Goal: Task Accomplishment & Management: Use online tool/utility

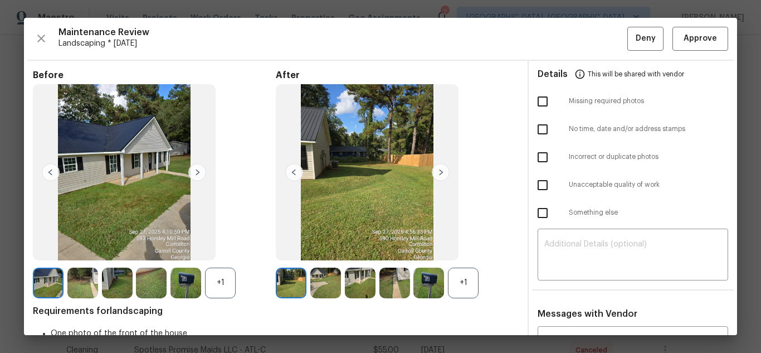
scroll to position [223, 0]
click at [436, 171] on img at bounding box center [441, 172] width 18 height 18
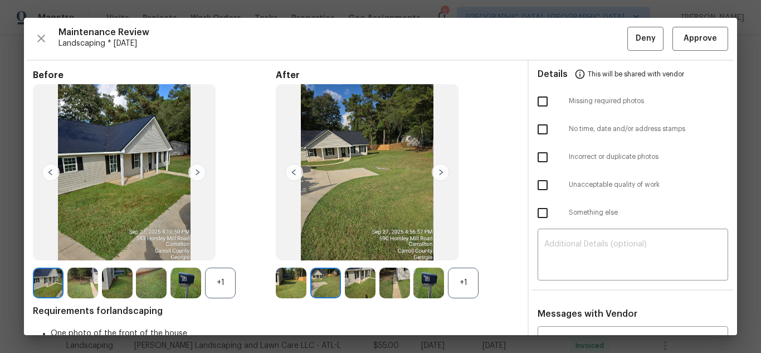
click at [436, 171] on img at bounding box center [441, 172] width 18 height 18
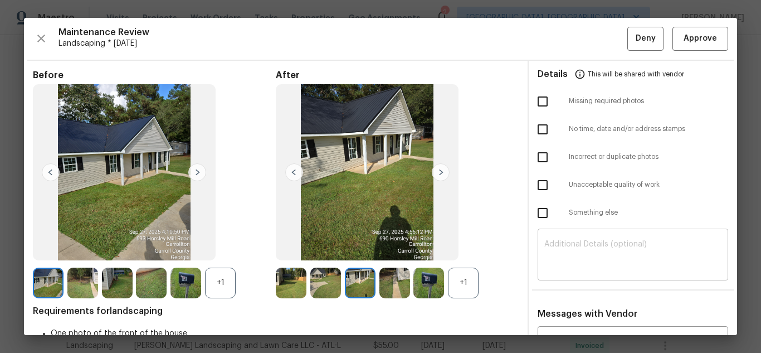
click at [610, 255] on textarea at bounding box center [632, 255] width 177 height 31
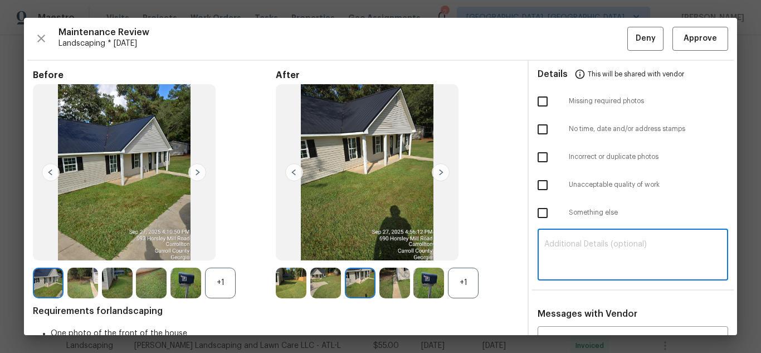
paste textarea "Maintenance Audit Team: Hello! Unfortunately, this Landscaping visit completed …"
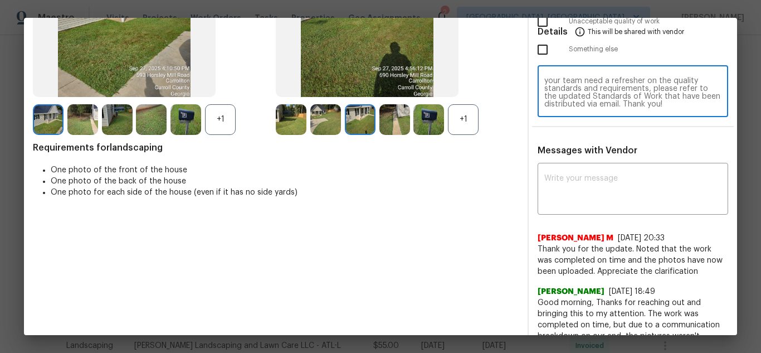
scroll to position [167, 0]
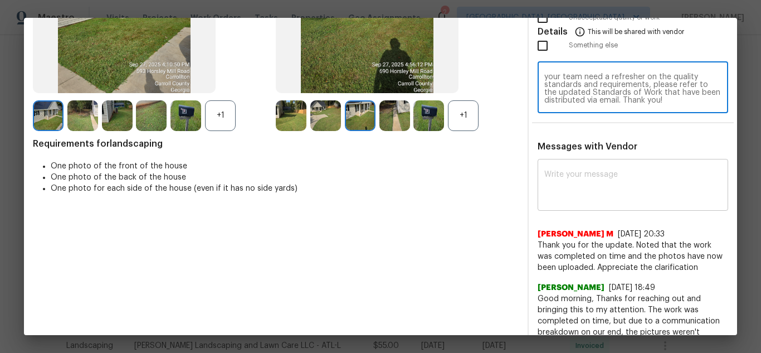
type textarea "Maintenance Audit Team: Hello! Unfortunately, this Landscaping visit completed …"
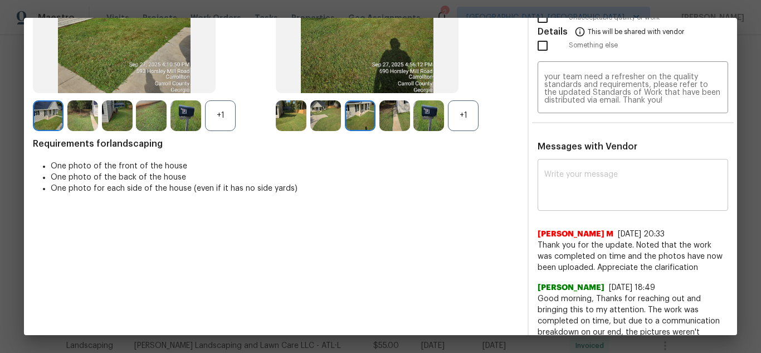
click at [609, 209] on div "x ​" at bounding box center [633, 186] width 191 height 49
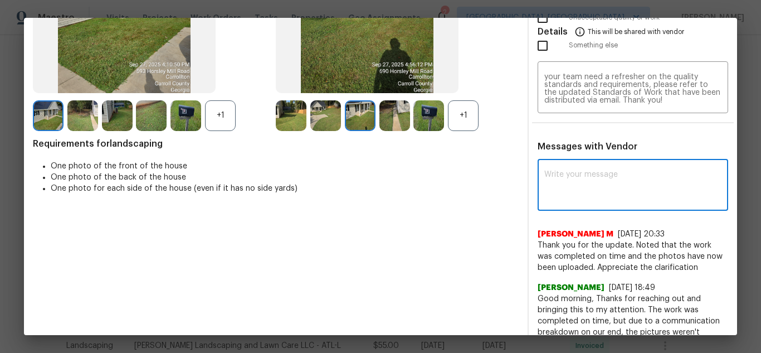
paste textarea "Maintenance Audit Team: Hello! Unfortunately, this Landscaping visit completed …"
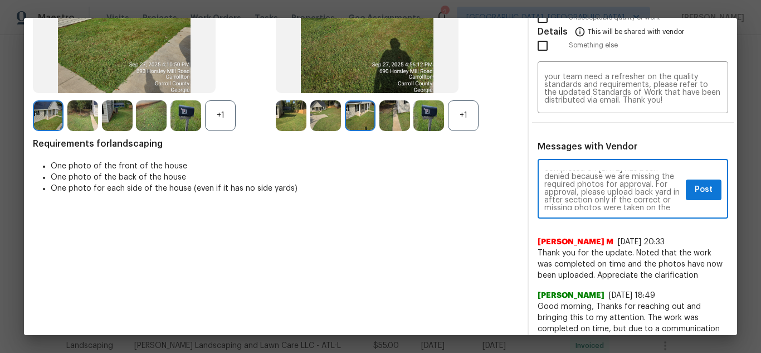
scroll to position [0, 0]
type textarea "Maintenance Audit Team: Hello! Unfortunately, this Landscaping visit completed …"
click at [695, 183] on span "Post" at bounding box center [704, 190] width 18 height 14
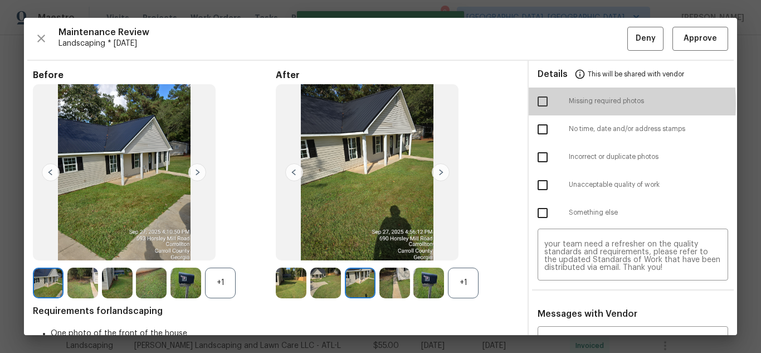
click at [536, 103] on input "checkbox" at bounding box center [542, 101] width 23 height 23
checkbox input "true"
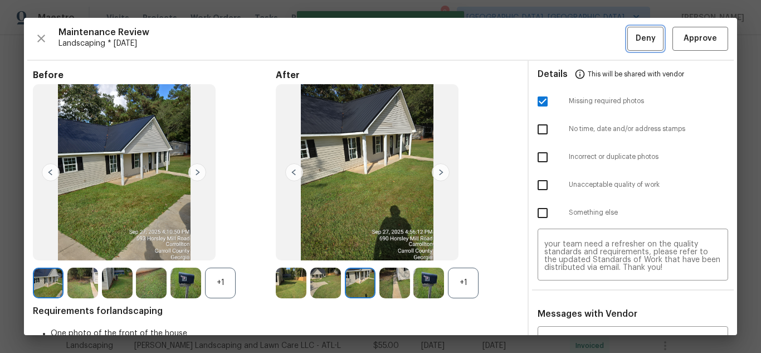
click at [641, 42] on span "Deny" at bounding box center [646, 39] width 20 height 14
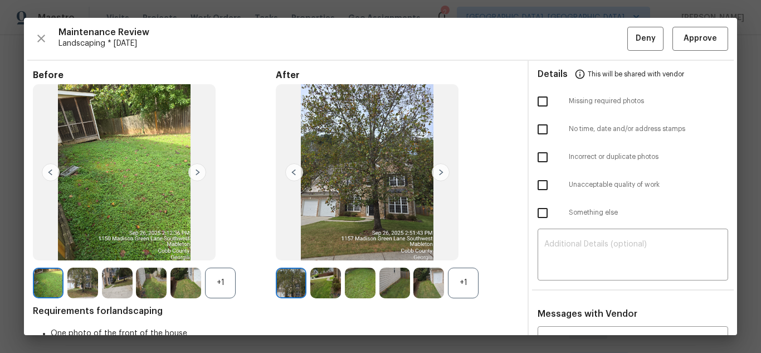
scroll to position [167, 0]
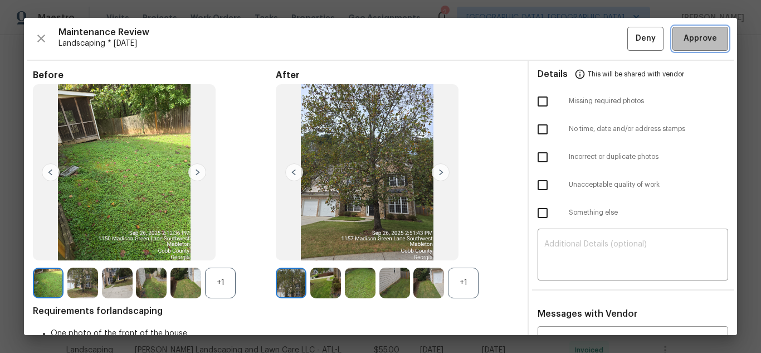
click at [684, 33] on span "Approve" at bounding box center [700, 39] width 33 height 14
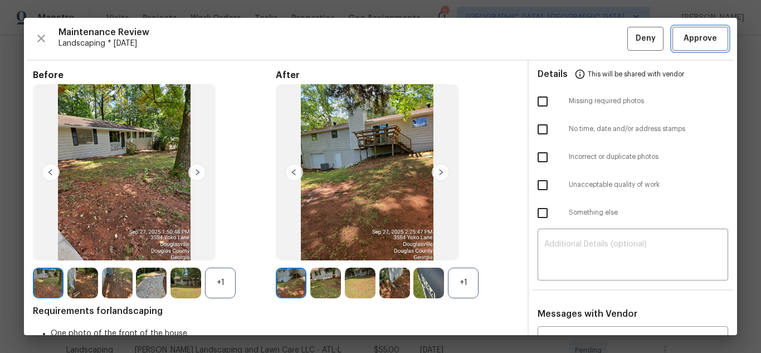
click at [684, 41] on span "Approve" at bounding box center [700, 39] width 33 height 14
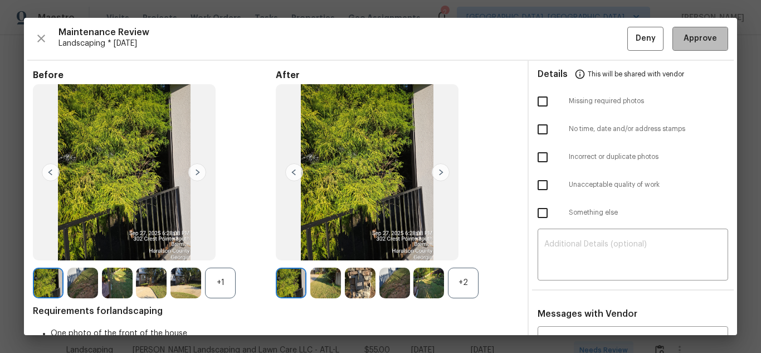
click at [682, 47] on button "Approve" at bounding box center [700, 39] width 56 height 24
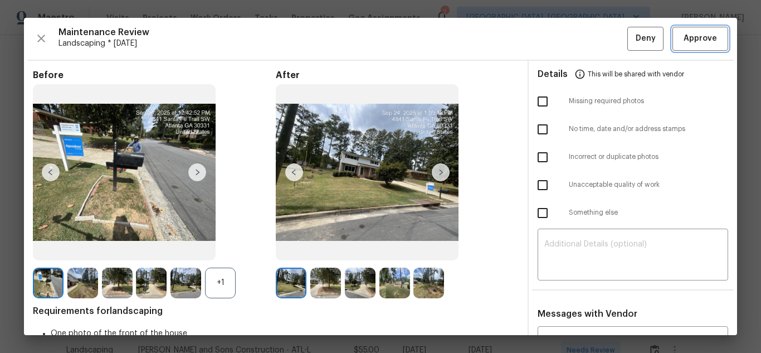
click at [684, 48] on button "Approve" at bounding box center [700, 39] width 56 height 24
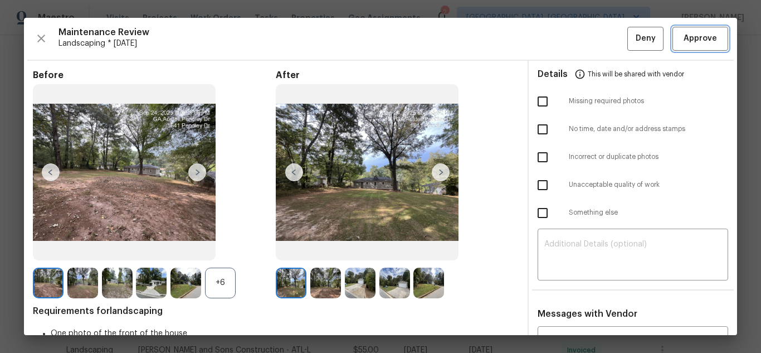
click at [684, 48] on button "Approve" at bounding box center [700, 39] width 56 height 24
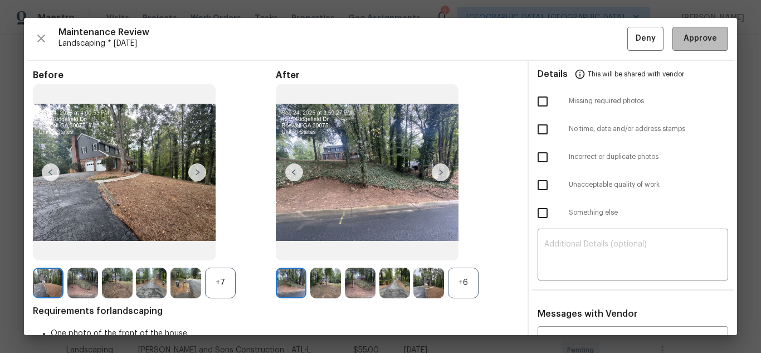
click at [684, 48] on button "Approve" at bounding box center [700, 39] width 56 height 24
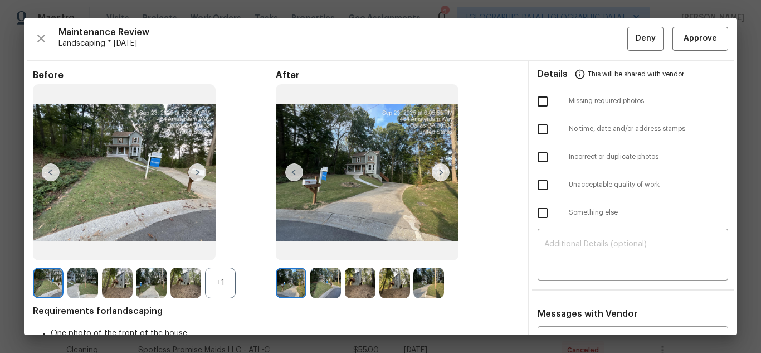
scroll to position [167, 0]
click at [679, 48] on button "Approve" at bounding box center [700, 39] width 56 height 24
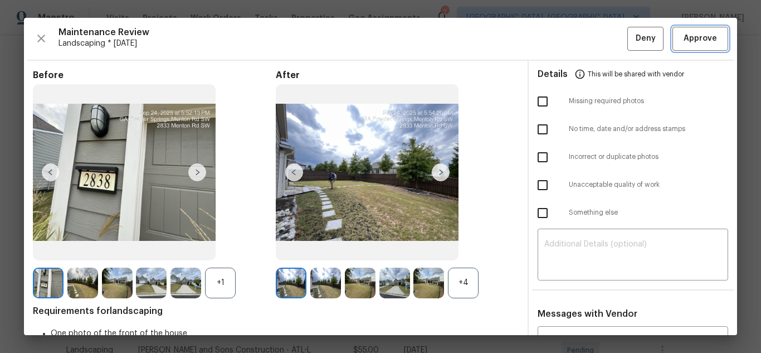
scroll to position [167, 0]
click at [679, 48] on button "Approve" at bounding box center [700, 39] width 56 height 24
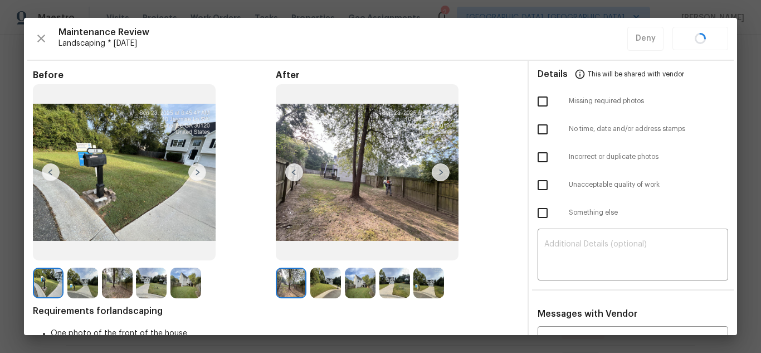
scroll to position [334, 0]
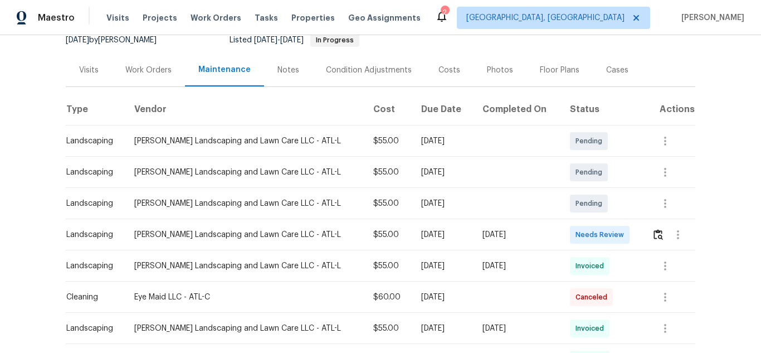
scroll to position [223, 0]
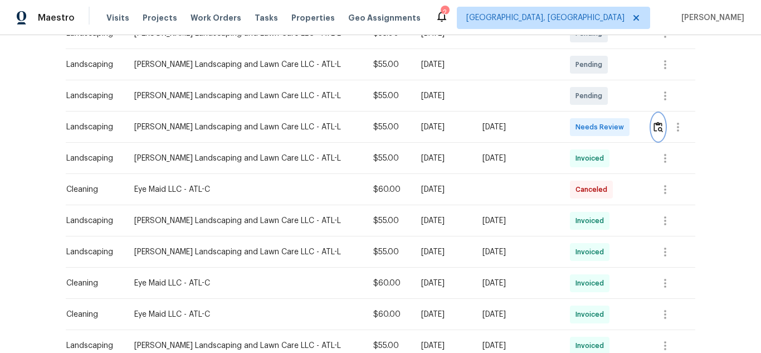
click at [653, 131] on img "button" at bounding box center [657, 126] width 9 height 11
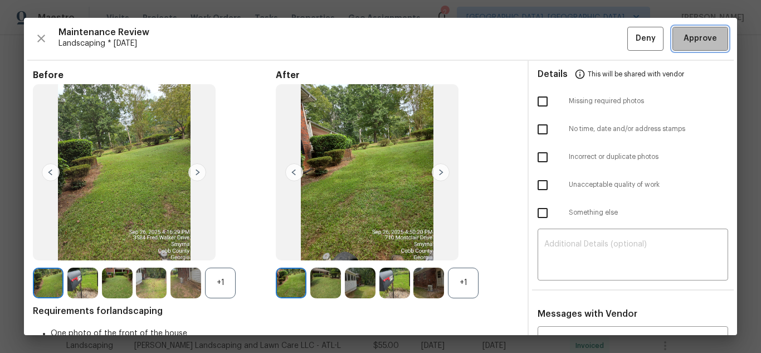
click at [685, 38] on span "Approve" at bounding box center [700, 39] width 33 height 14
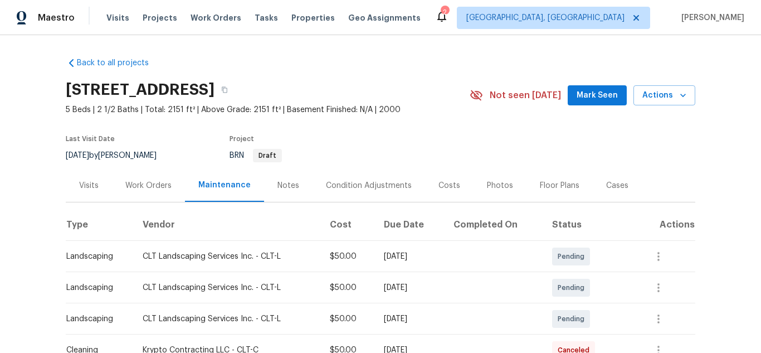
scroll to position [279, 0]
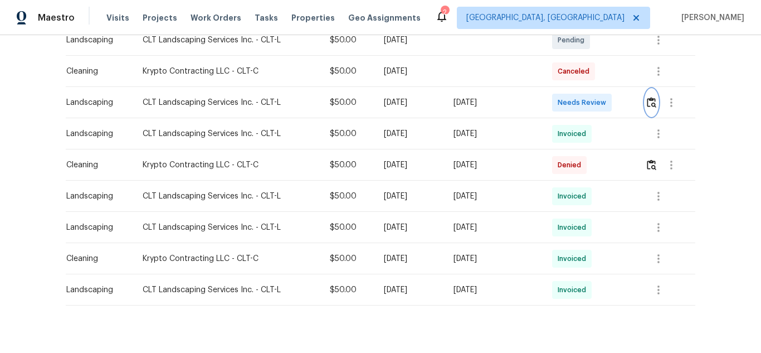
click at [648, 104] on img "button" at bounding box center [651, 102] width 9 height 11
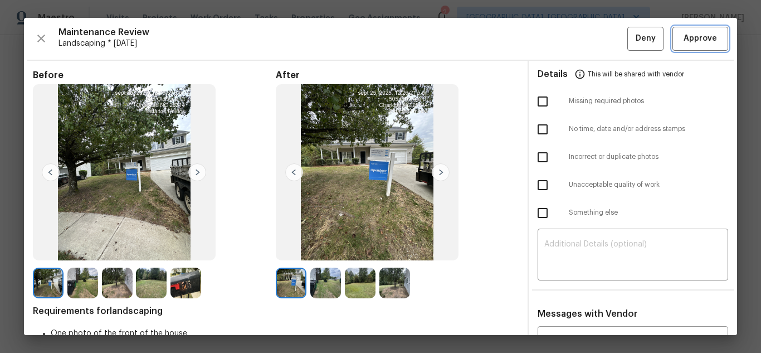
click at [686, 47] on button "Approve" at bounding box center [700, 39] width 56 height 24
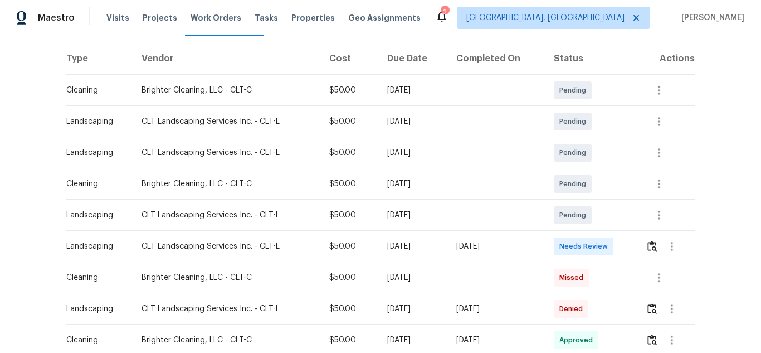
scroll to position [167, 0]
click at [650, 243] on img "button" at bounding box center [651, 245] width 9 height 11
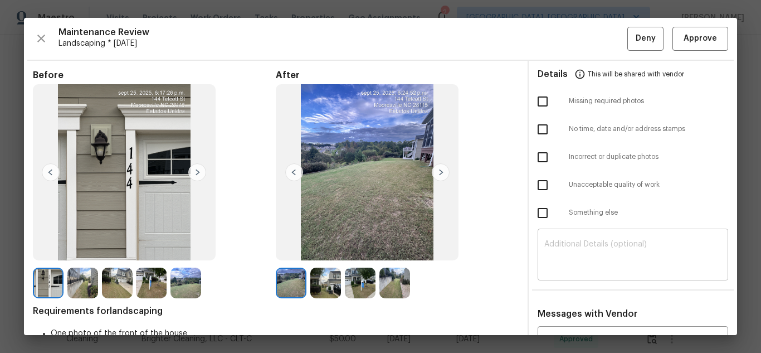
click at [573, 252] on textarea at bounding box center [632, 255] width 177 height 31
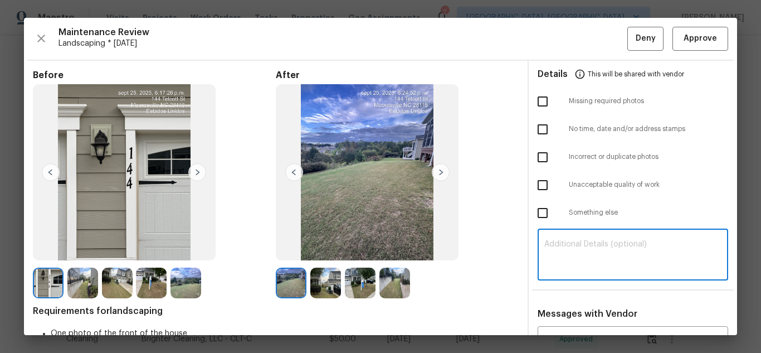
paste textarea "Maintenance Audit Team: Hello! Unfortunately, this Landscaping visit completed …"
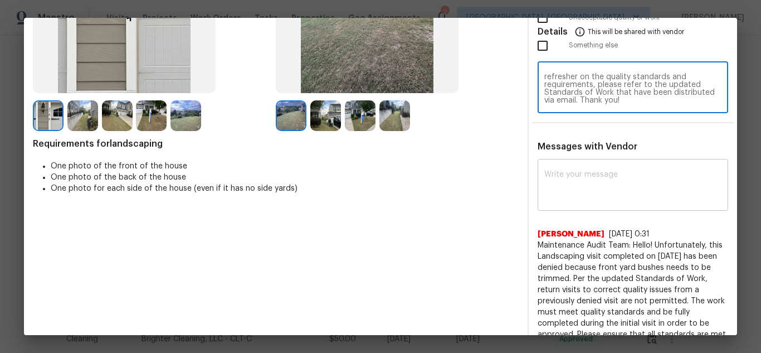
type textarea "Maintenance Audit Team: Hello! Unfortunately, this Landscaping visit completed …"
click at [617, 202] on div "x ​" at bounding box center [633, 186] width 191 height 49
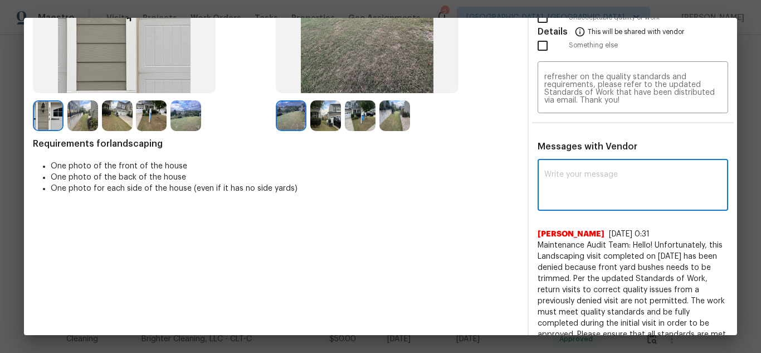
paste textarea "Maintenance Audit Team: Hello! Unfortunately, this Landscaping visit completed …"
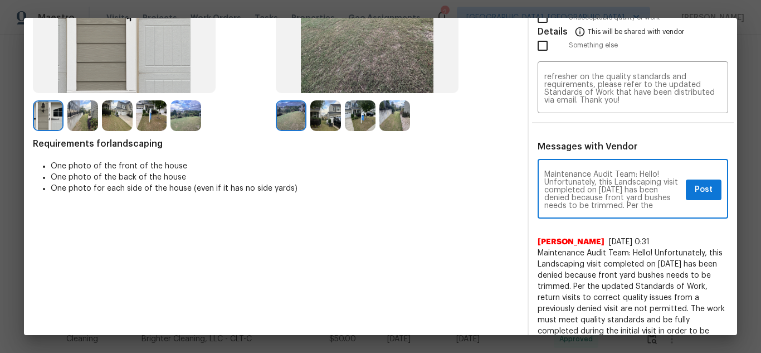
scroll to position [22, 0]
type textarea "Maintenance Audit Team: Hello! Unfortunately, this Landscaping visit completed …"
click at [695, 187] on span "Post" at bounding box center [704, 190] width 18 height 14
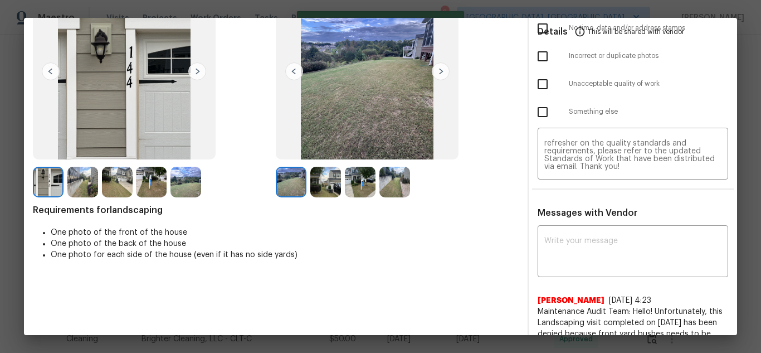
scroll to position [0, 0]
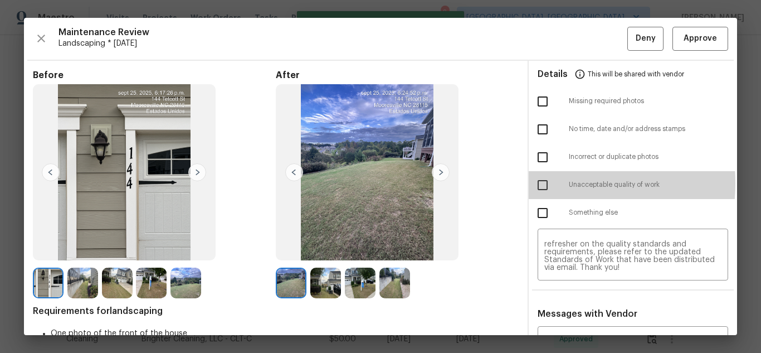
click at [536, 183] on input "checkbox" at bounding box center [542, 184] width 23 height 23
checkbox input "true"
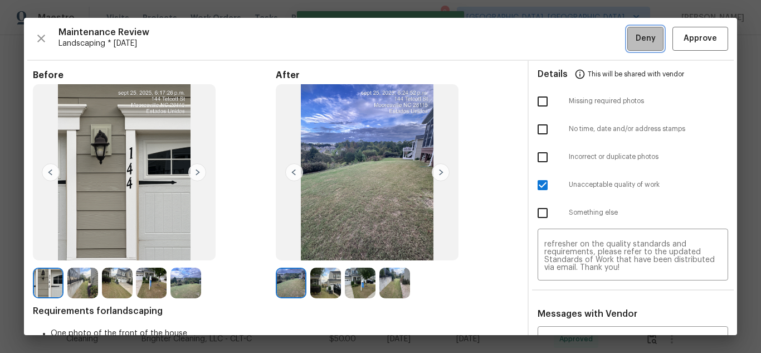
click at [628, 30] on button "Deny" at bounding box center [645, 39] width 36 height 24
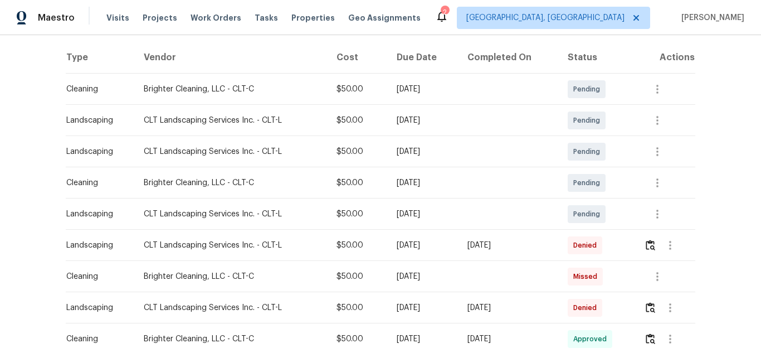
click at [702, 39] on div "Back to all projects 144 Tetcott St, Mooresville, NC 28115 5 Beds | 4 1/2 Baths…" at bounding box center [380, 194] width 761 height 318
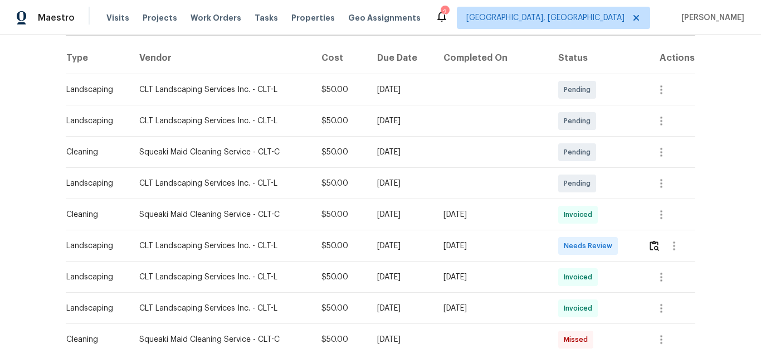
scroll to position [167, 0]
click at [651, 241] on img "button" at bounding box center [654, 245] width 9 height 11
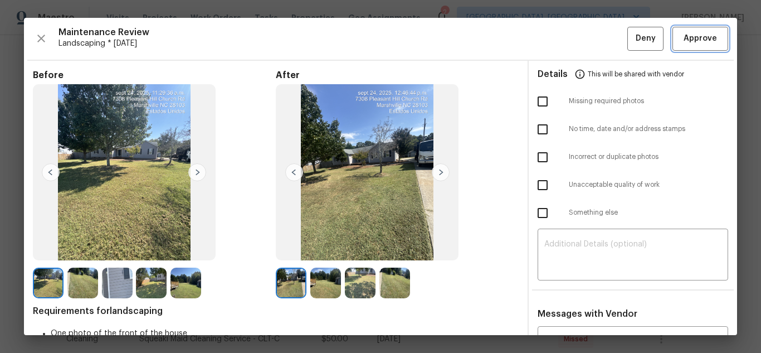
click at [702, 39] on span "Approve" at bounding box center [700, 39] width 33 height 14
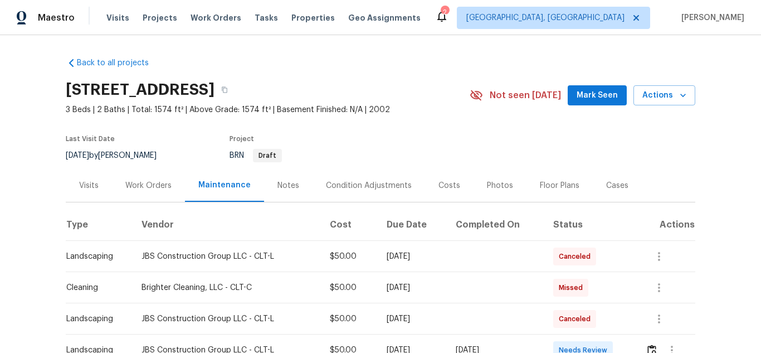
scroll to position [279, 0]
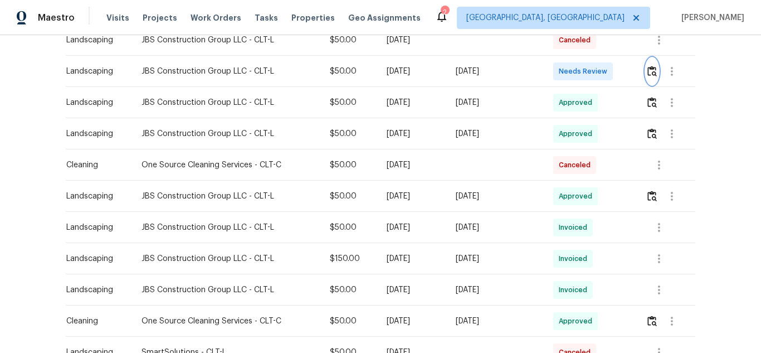
click at [649, 78] on button "button" at bounding box center [652, 71] width 13 height 27
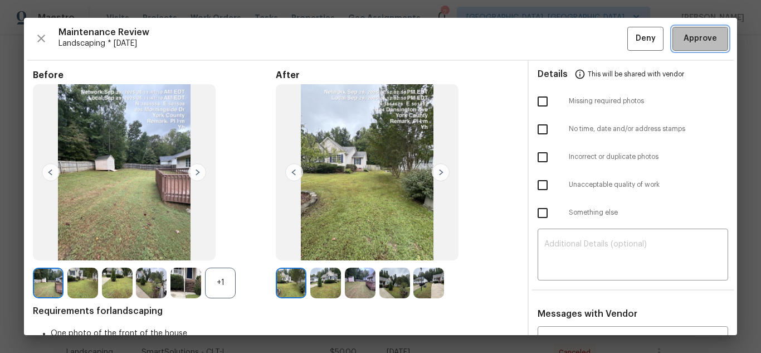
click at [702, 39] on span "Approve" at bounding box center [700, 39] width 33 height 14
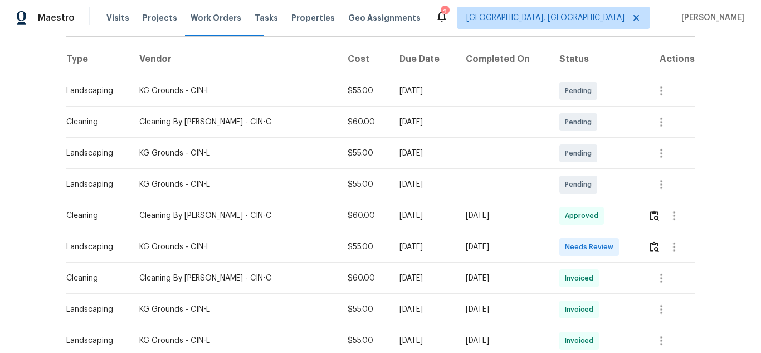
scroll to position [167, 0]
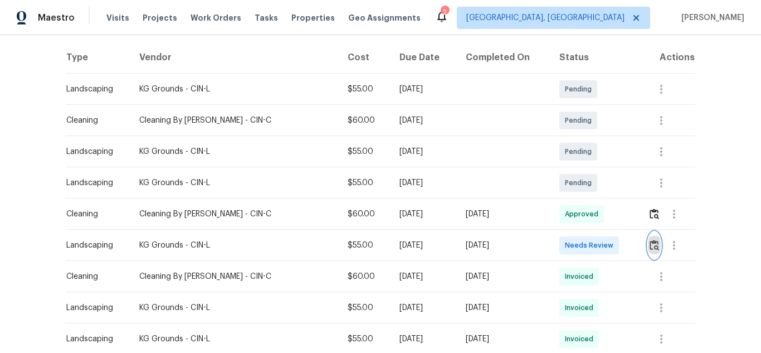
click at [650, 246] on img "button" at bounding box center [654, 245] width 9 height 11
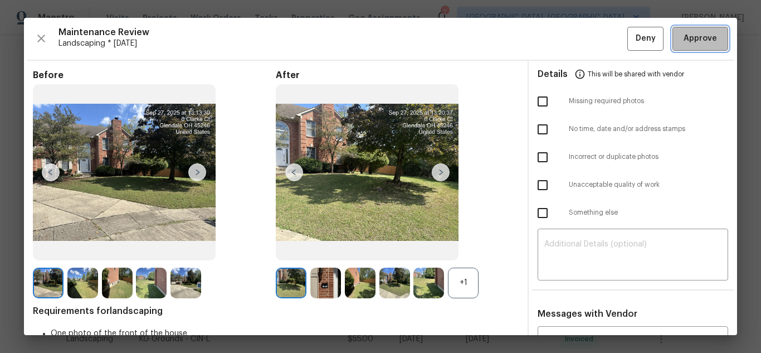
click at [702, 39] on span "Approve" at bounding box center [700, 39] width 33 height 14
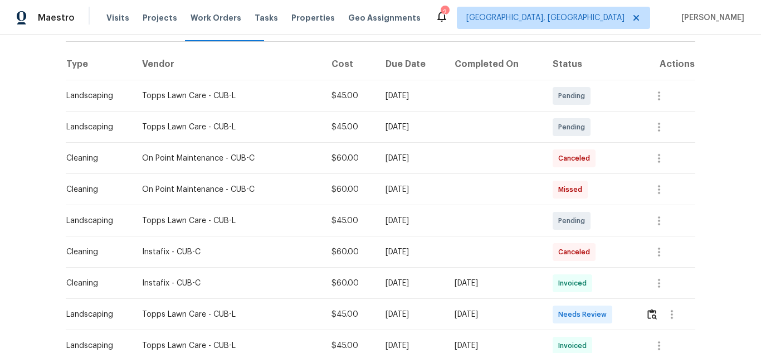
scroll to position [167, 0]
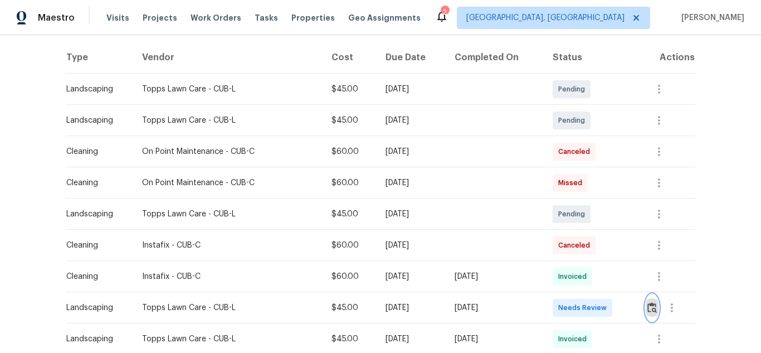
click at [647, 306] on img "button" at bounding box center [651, 307] width 9 height 11
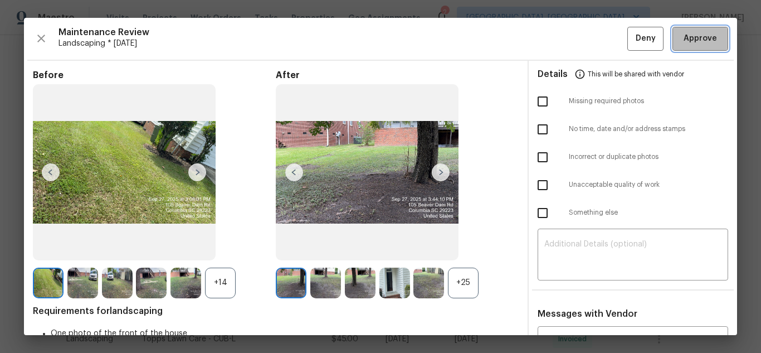
click at [702, 39] on span "Approve" at bounding box center [700, 39] width 33 height 14
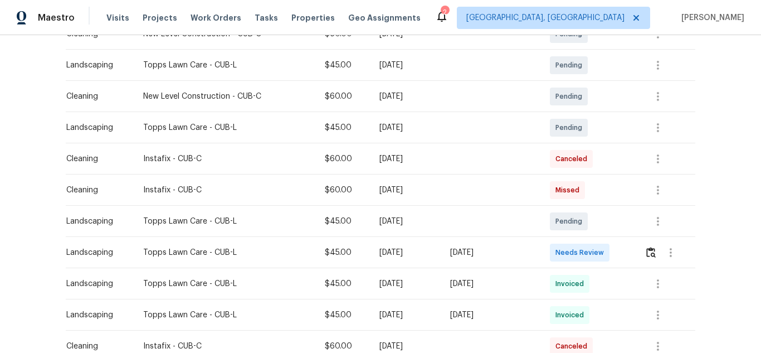
scroll to position [223, 0]
click at [649, 251] on img "button" at bounding box center [650, 251] width 9 height 11
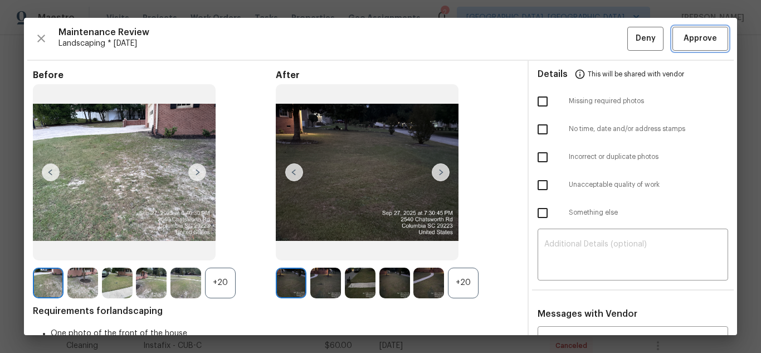
click at [702, 39] on span "Approve" at bounding box center [700, 39] width 33 height 14
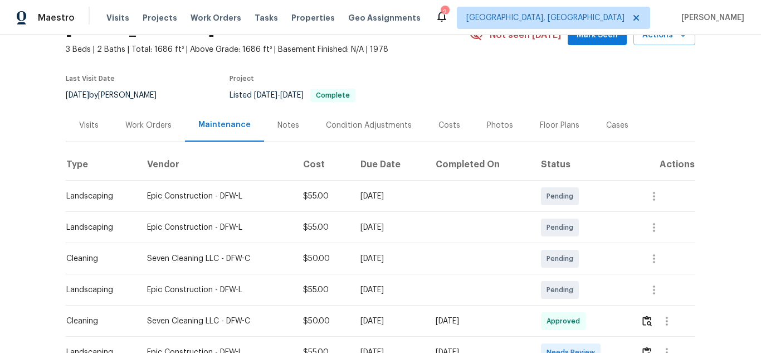
scroll to position [223, 0]
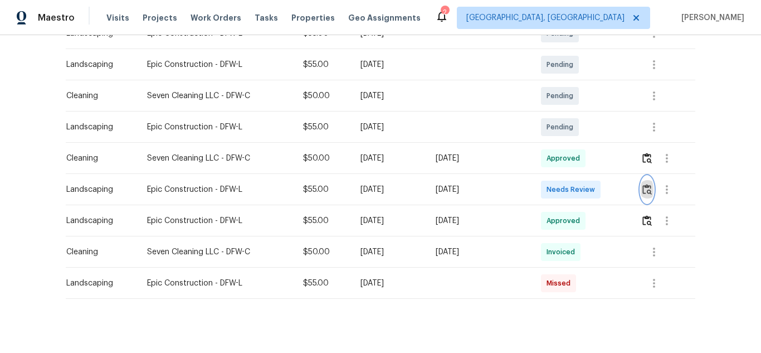
click at [645, 191] on img "button" at bounding box center [646, 189] width 9 height 11
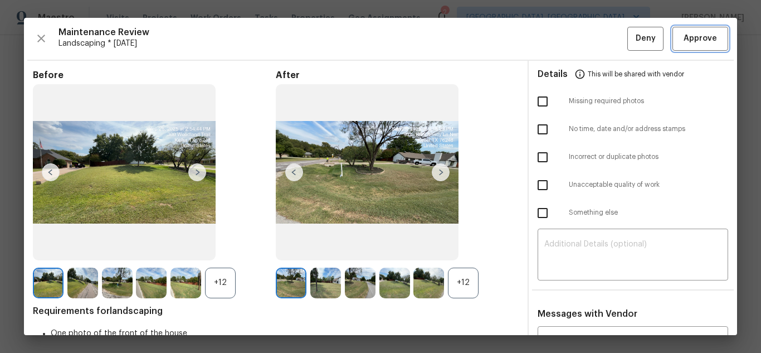
click at [702, 39] on span "Approve" at bounding box center [700, 39] width 33 height 14
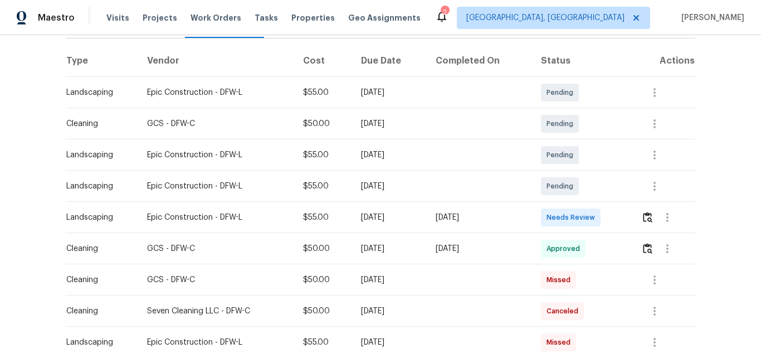
scroll to position [167, 0]
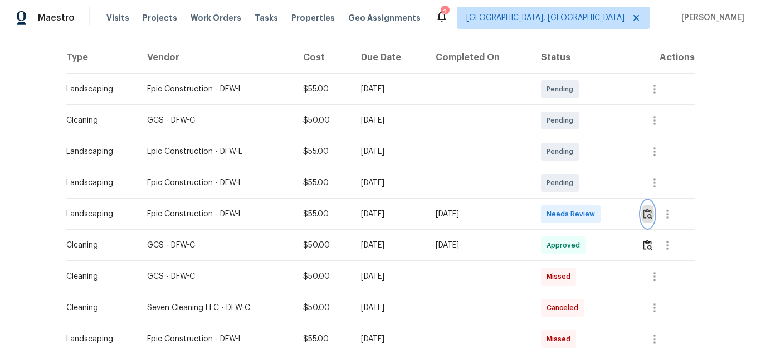
click at [644, 216] on img "button" at bounding box center [647, 213] width 9 height 11
click at [650, 211] on img "button" at bounding box center [647, 213] width 9 height 11
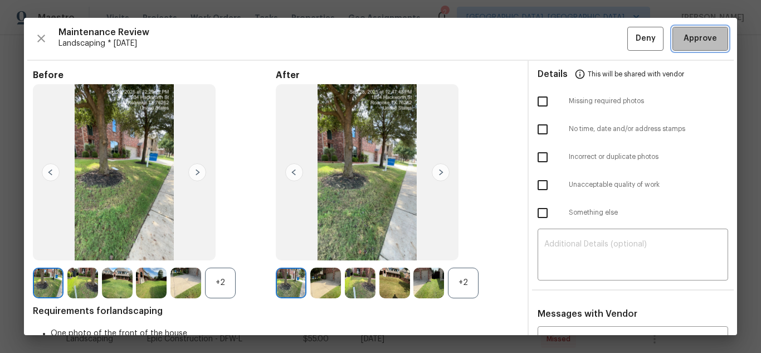
click at [702, 39] on span "Approve" at bounding box center [700, 39] width 33 height 14
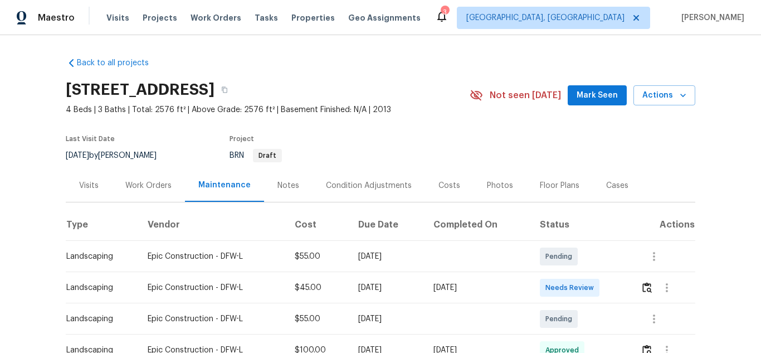
scroll to position [56, 0]
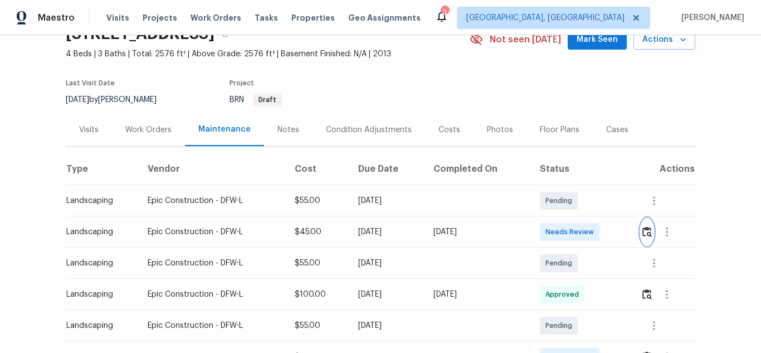
click at [642, 230] on img "button" at bounding box center [646, 231] width 9 height 11
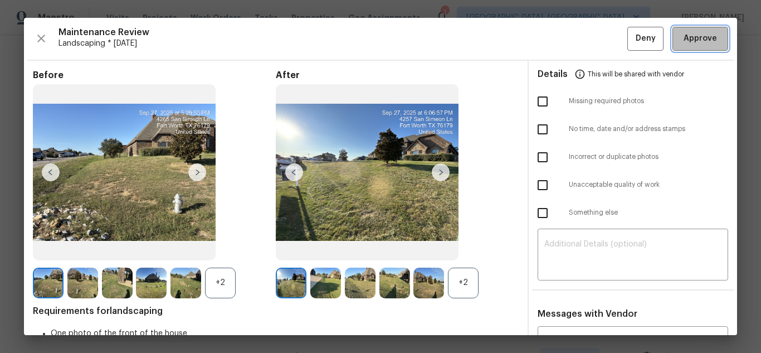
click at [703, 42] on span "Approve" at bounding box center [700, 39] width 33 height 14
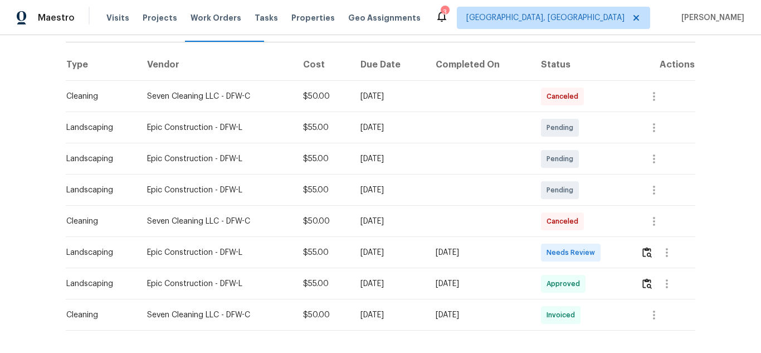
scroll to position [167, 0]
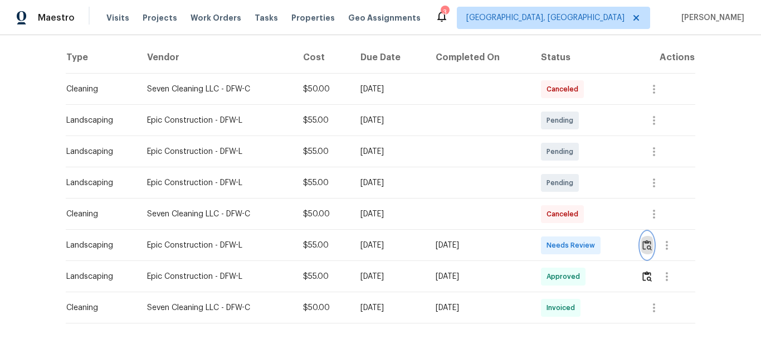
click at [645, 238] on button "button" at bounding box center [647, 245] width 13 height 27
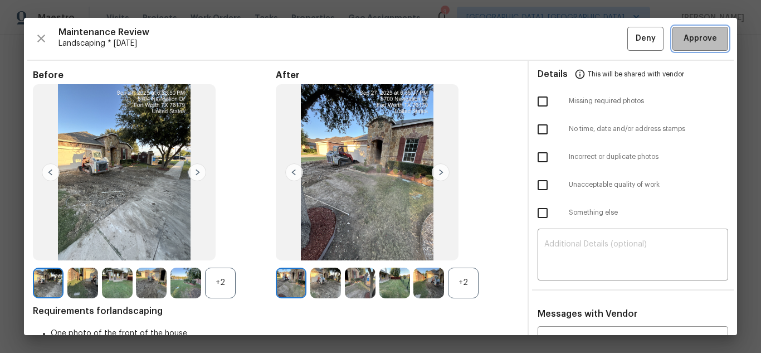
click at [703, 42] on span "Approve" at bounding box center [700, 39] width 33 height 14
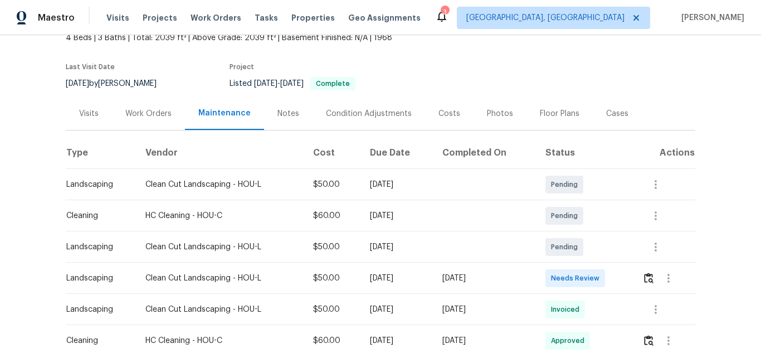
scroll to position [167, 0]
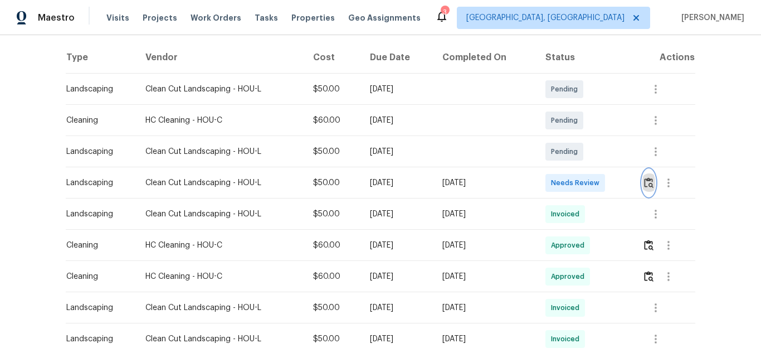
click at [648, 188] on button "button" at bounding box center [648, 182] width 13 height 27
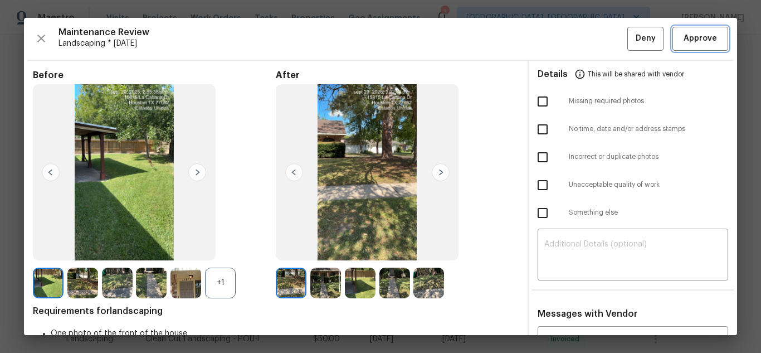
click at [703, 42] on span "Approve" at bounding box center [700, 39] width 33 height 14
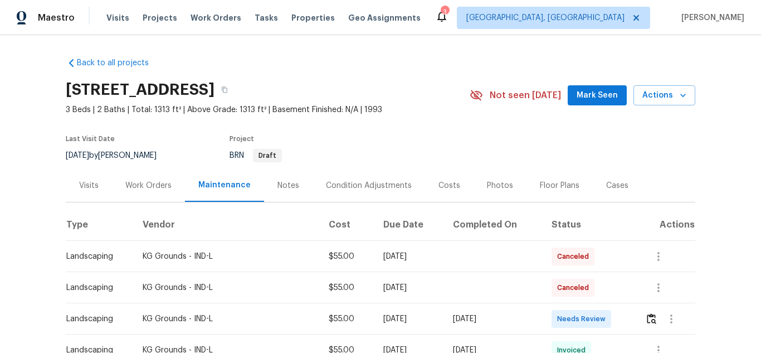
scroll to position [167, 0]
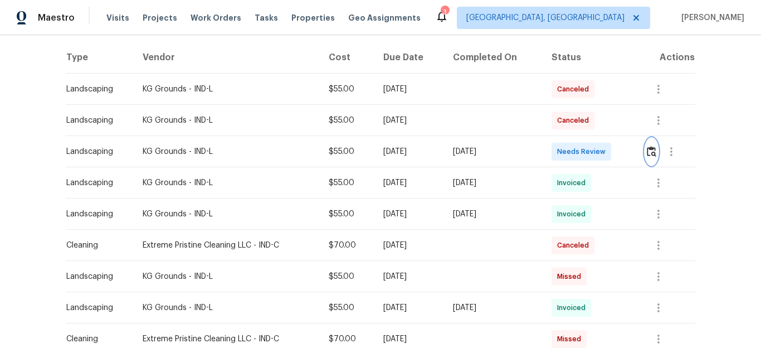
click at [651, 159] on button "button" at bounding box center [651, 151] width 13 height 27
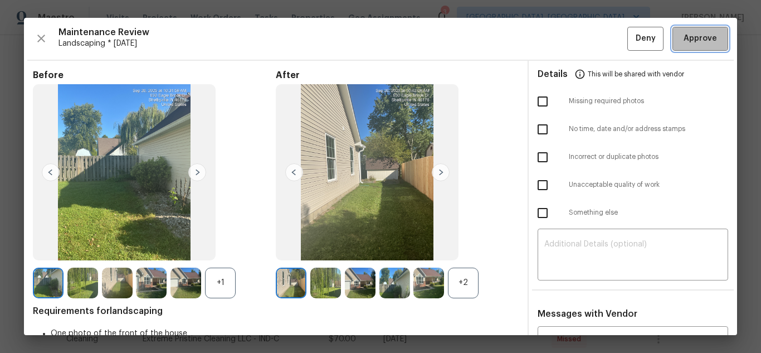
click at [703, 42] on span "Approve" at bounding box center [700, 39] width 33 height 14
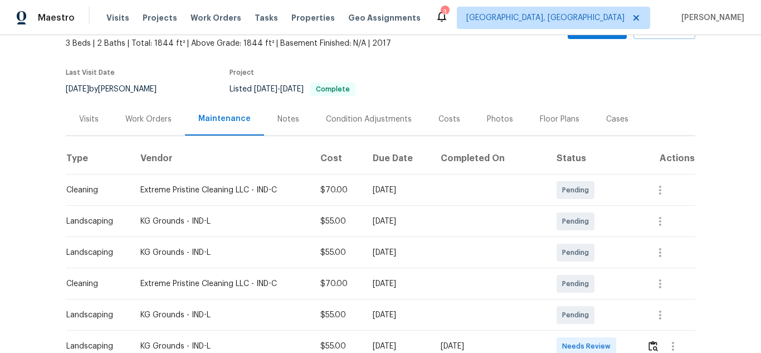
scroll to position [223, 0]
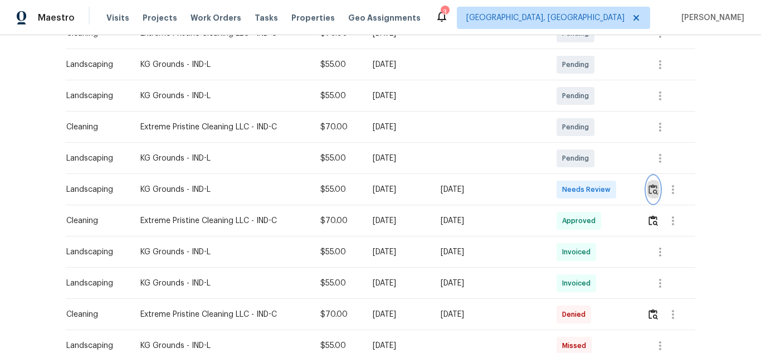
click at [652, 197] on button "button" at bounding box center [653, 189] width 13 height 27
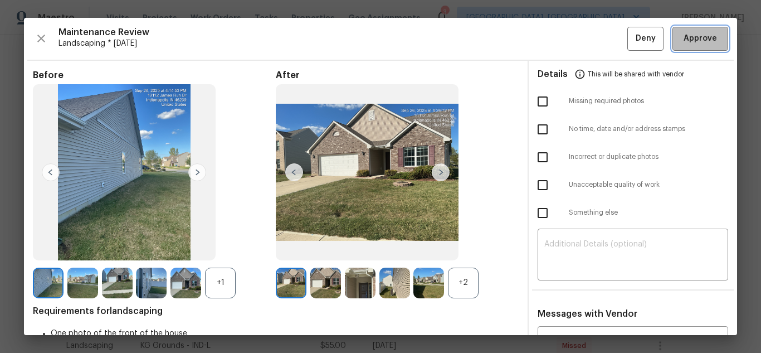
click at [703, 42] on span "Approve" at bounding box center [700, 39] width 33 height 14
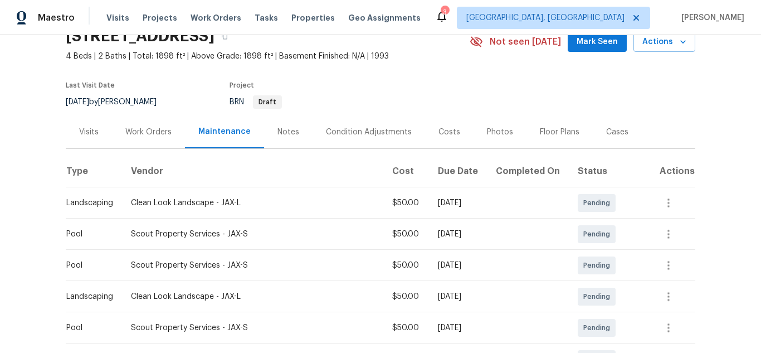
scroll to position [167, 0]
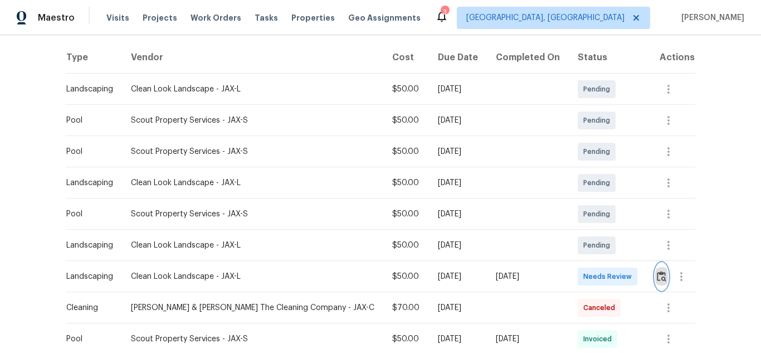
click at [658, 275] on img "button" at bounding box center [661, 276] width 9 height 11
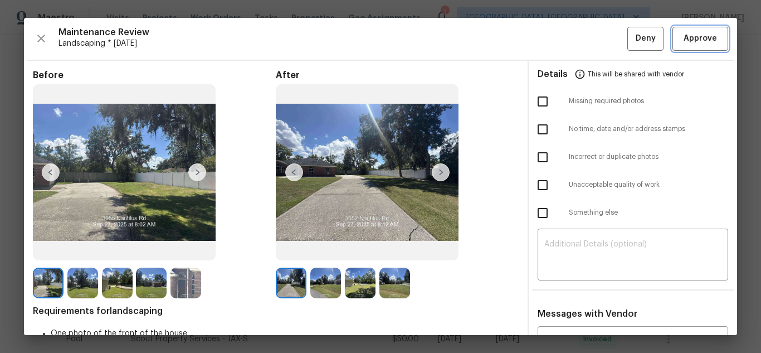
click at [705, 42] on span "Approve" at bounding box center [700, 39] width 33 height 14
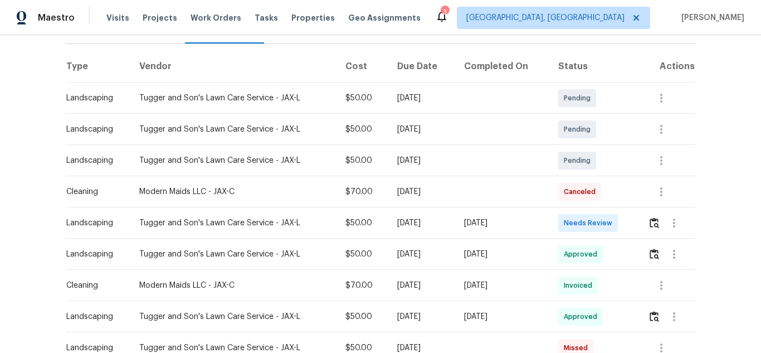
scroll to position [167, 0]
click at [652, 216] on img "button" at bounding box center [654, 221] width 9 height 11
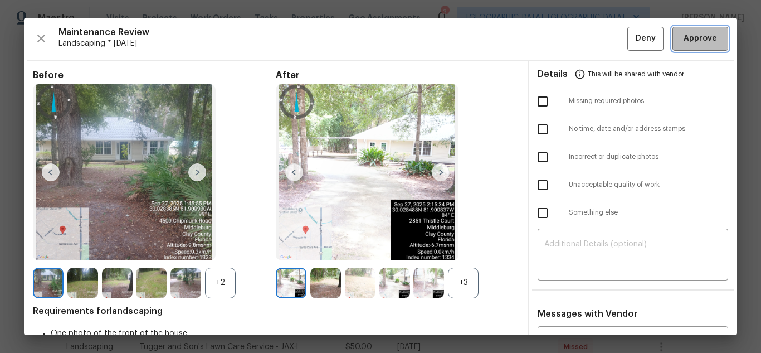
click at [705, 42] on span "Approve" at bounding box center [700, 39] width 33 height 14
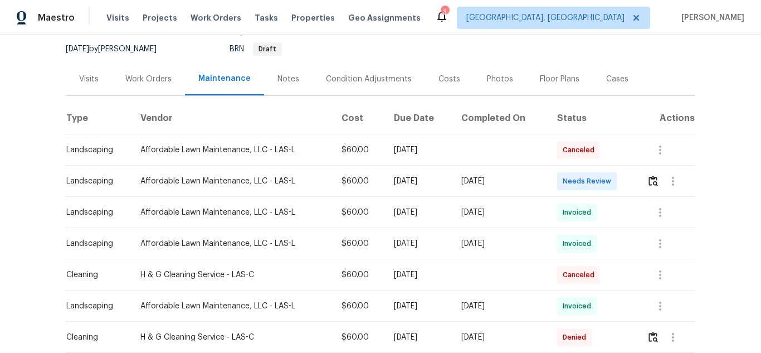
scroll to position [111, 0]
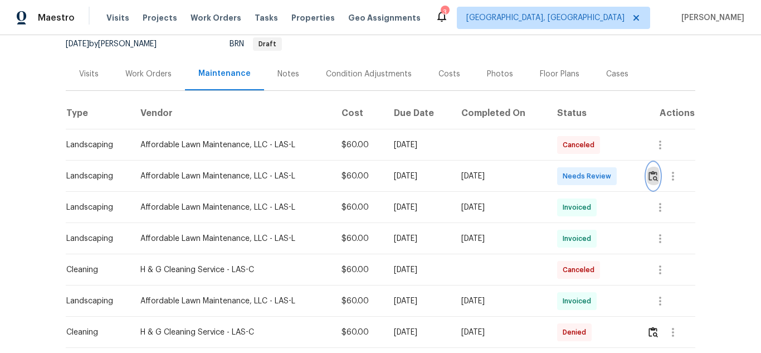
click at [652, 172] on img "button" at bounding box center [652, 175] width 9 height 11
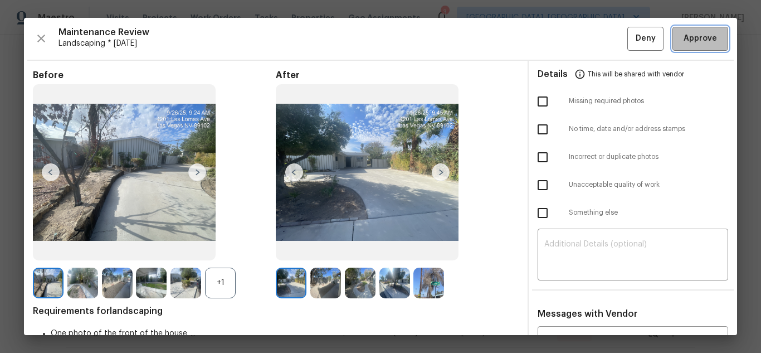
click at [705, 42] on span "Approve" at bounding box center [700, 39] width 33 height 14
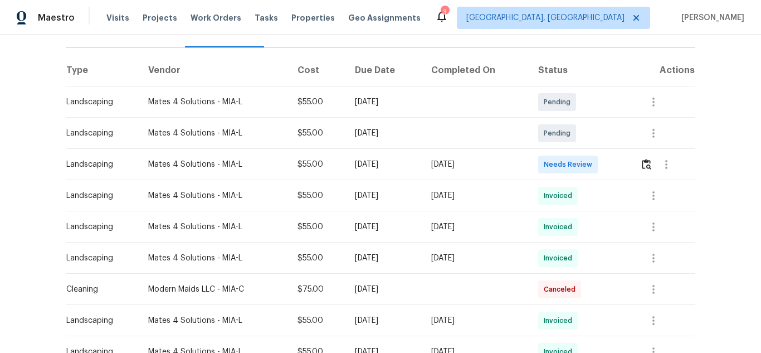
scroll to position [167, 0]
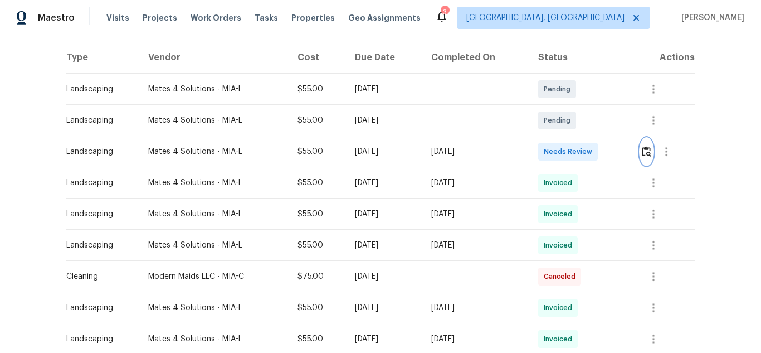
click at [644, 145] on button "button" at bounding box center [646, 151] width 13 height 27
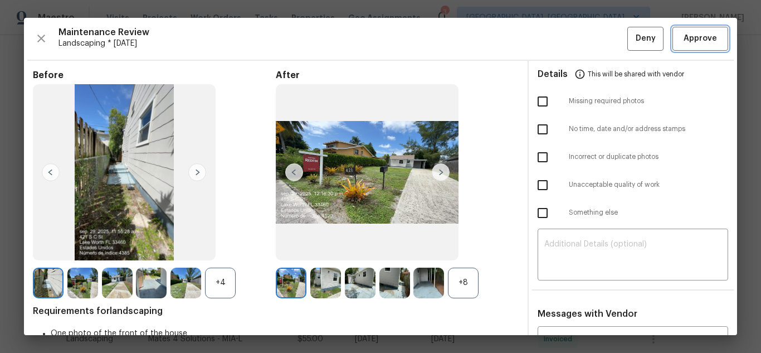
click at [705, 42] on span "Approve" at bounding box center [700, 39] width 33 height 14
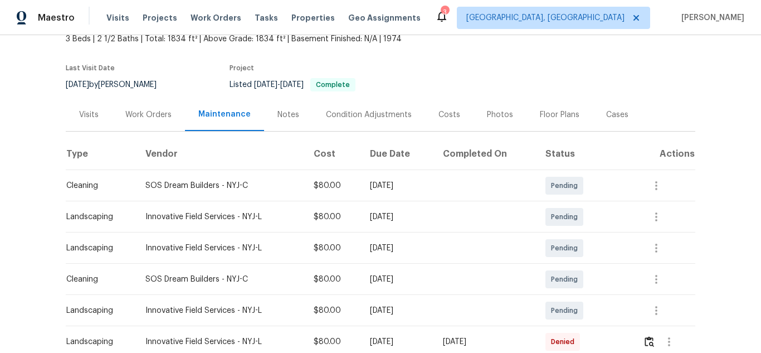
scroll to position [167, 0]
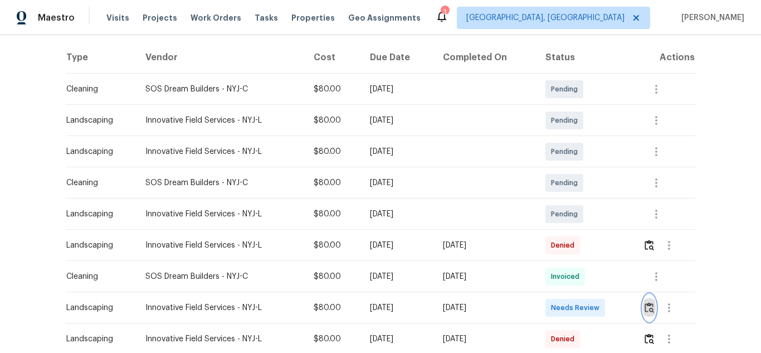
click at [645, 304] on img "button" at bounding box center [649, 307] width 9 height 11
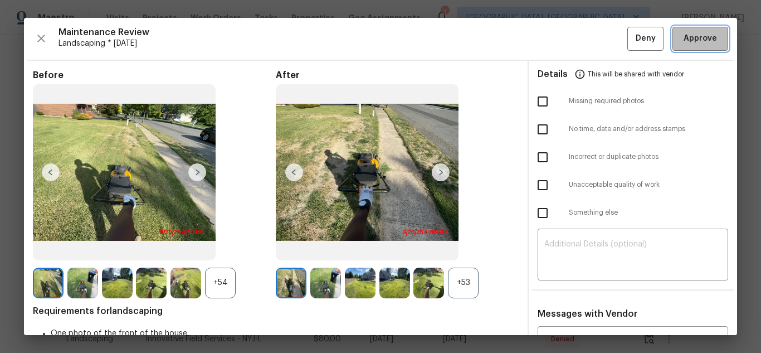
click at [705, 42] on span "Approve" at bounding box center [700, 39] width 33 height 14
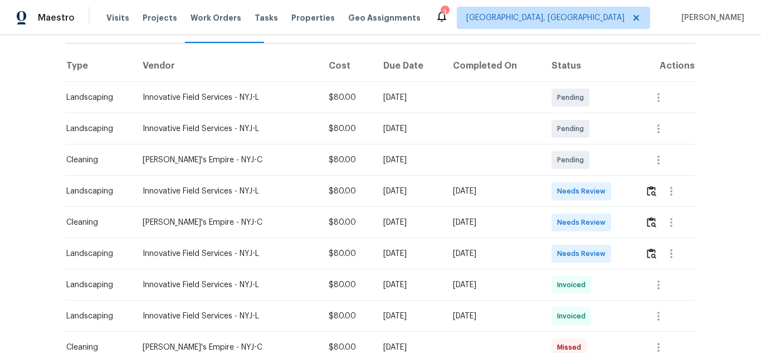
scroll to position [223, 0]
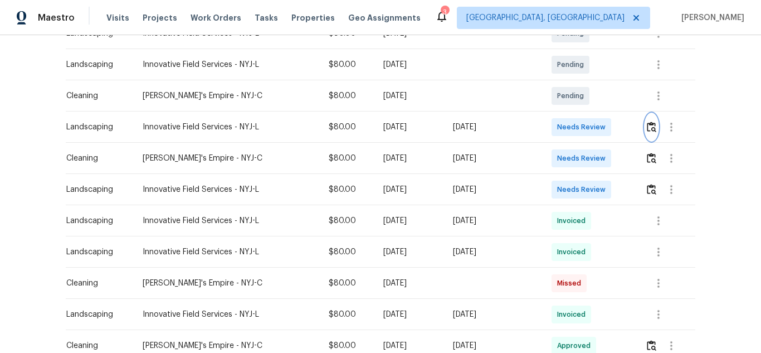
click at [650, 122] on img "button" at bounding box center [651, 126] width 9 height 11
click at [647, 126] on img "button" at bounding box center [651, 126] width 9 height 11
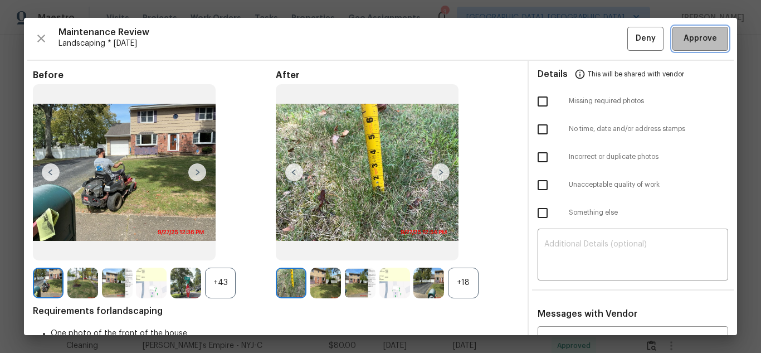
click at [672, 35] on button "Approve" at bounding box center [700, 39] width 56 height 24
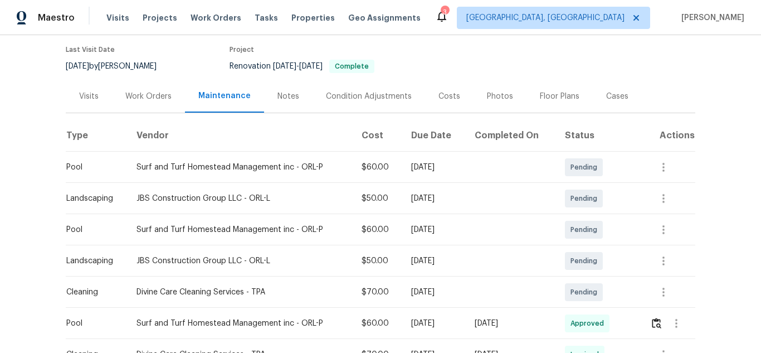
scroll to position [223, 0]
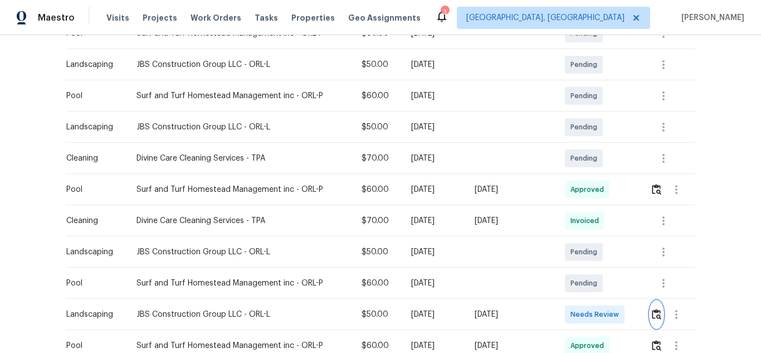
click at [652, 310] on img "button" at bounding box center [656, 314] width 9 height 11
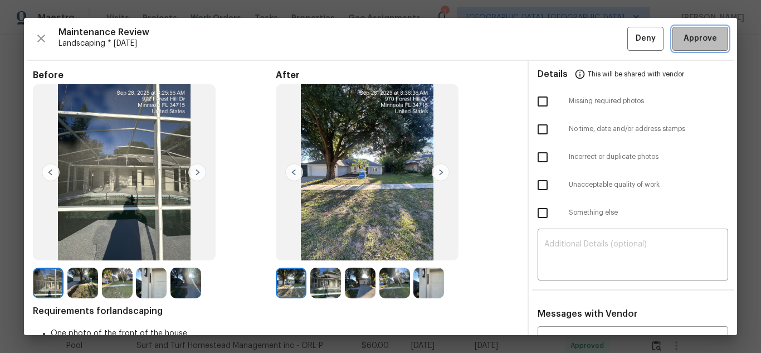
click at [672, 35] on button "Approve" at bounding box center [700, 39] width 56 height 24
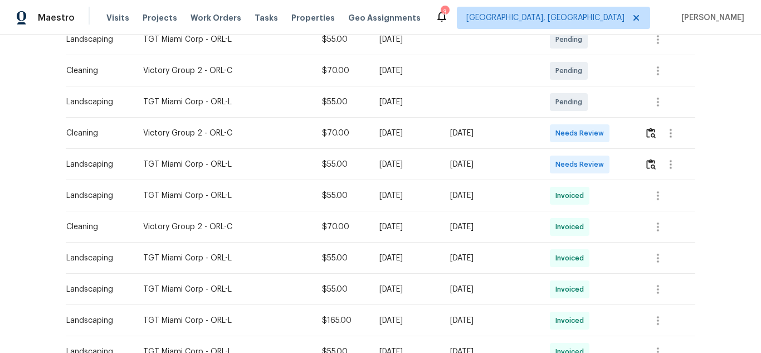
scroll to position [223, 0]
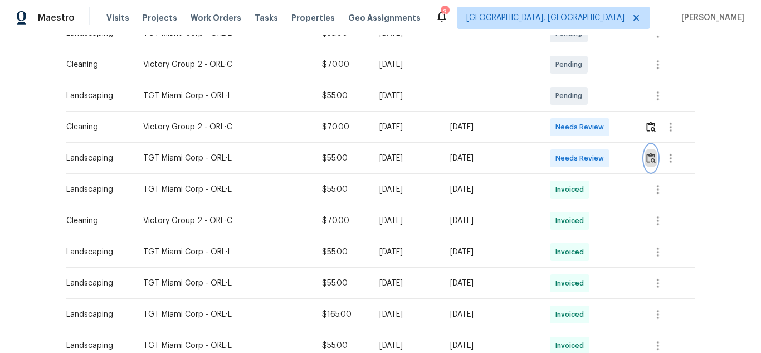
click at [648, 156] on img "button" at bounding box center [650, 158] width 9 height 11
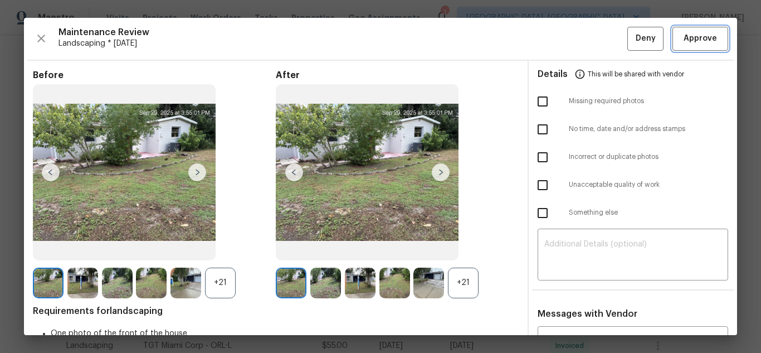
click at [672, 35] on button "Approve" at bounding box center [700, 39] width 56 height 24
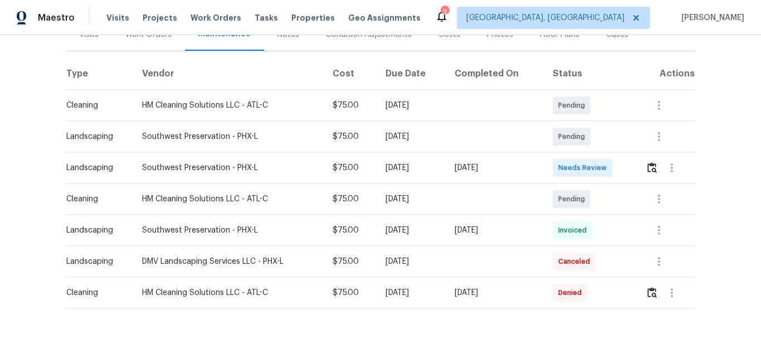
scroll to position [182, 0]
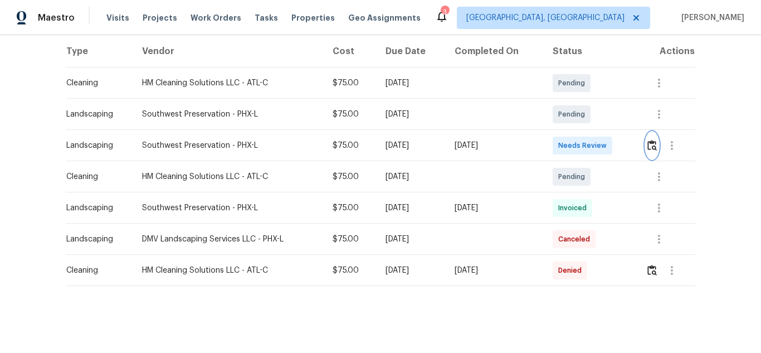
click at [650, 141] on img "button" at bounding box center [651, 145] width 9 height 11
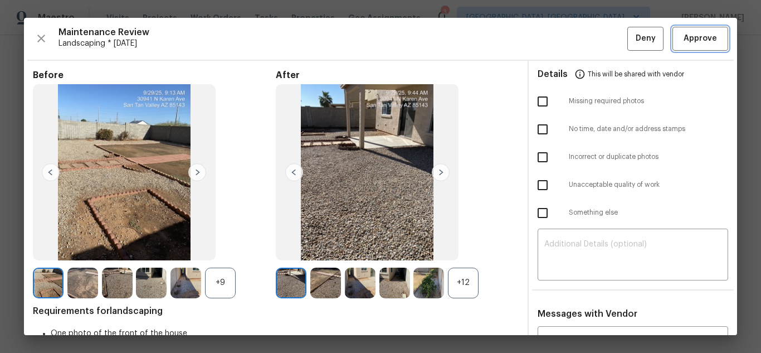
click at [672, 35] on button "Approve" at bounding box center [700, 39] width 56 height 24
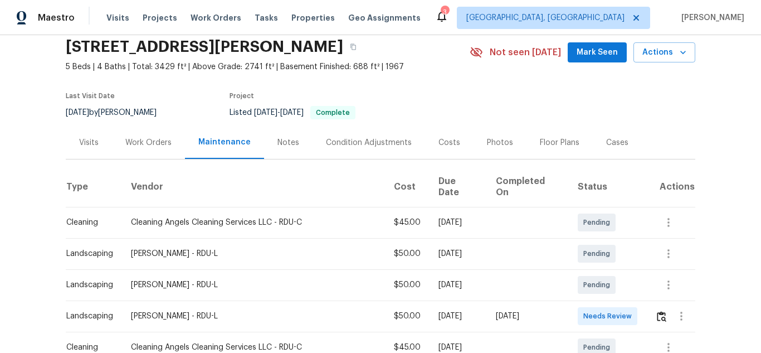
scroll to position [167, 0]
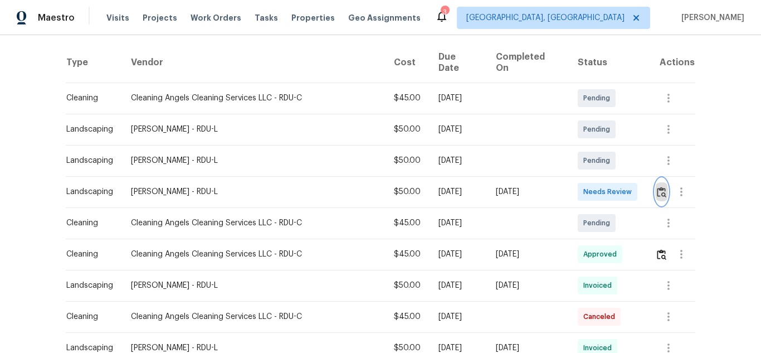
click at [657, 187] on img "button" at bounding box center [661, 192] width 9 height 11
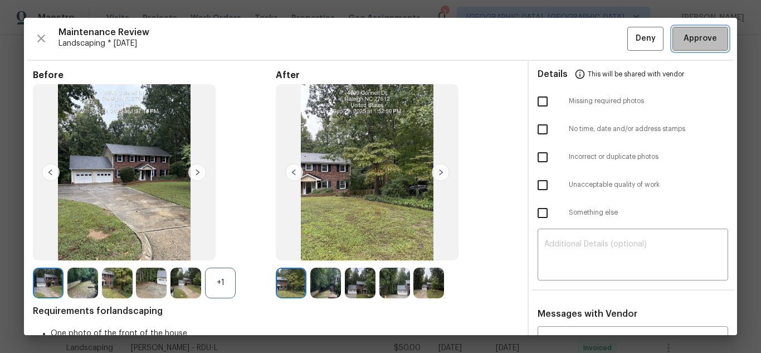
click at [672, 35] on button "Approve" at bounding box center [700, 39] width 56 height 24
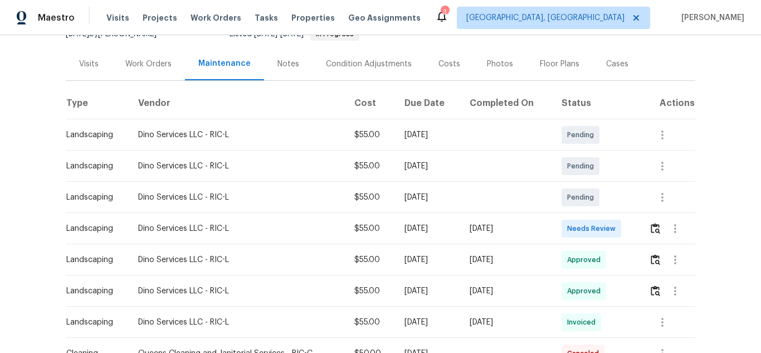
scroll to position [167, 0]
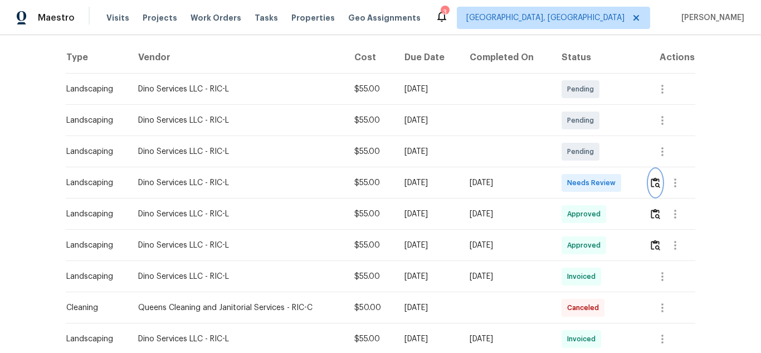
click at [651, 179] on img "button" at bounding box center [655, 182] width 9 height 11
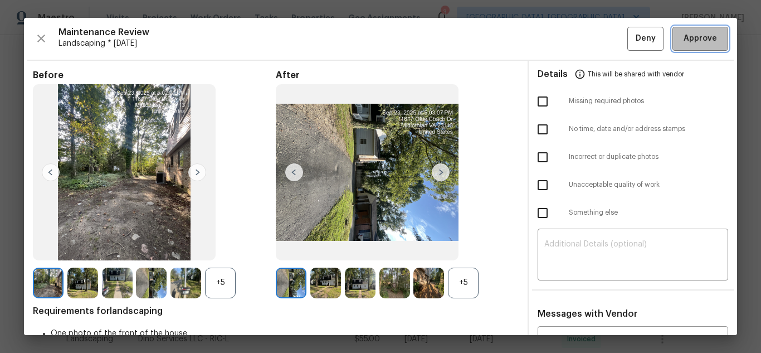
click at [672, 35] on button "Approve" at bounding box center [700, 39] width 56 height 24
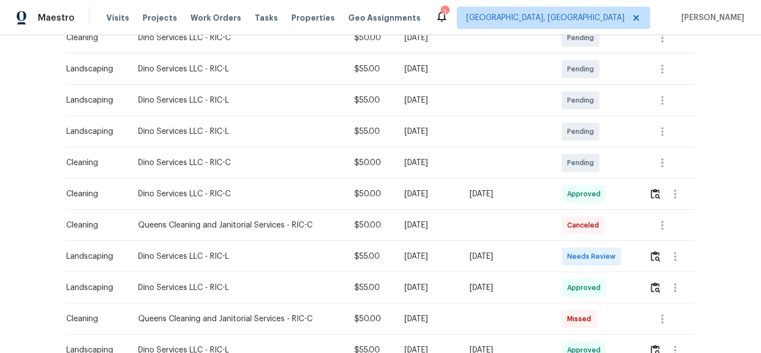
scroll to position [223, 0]
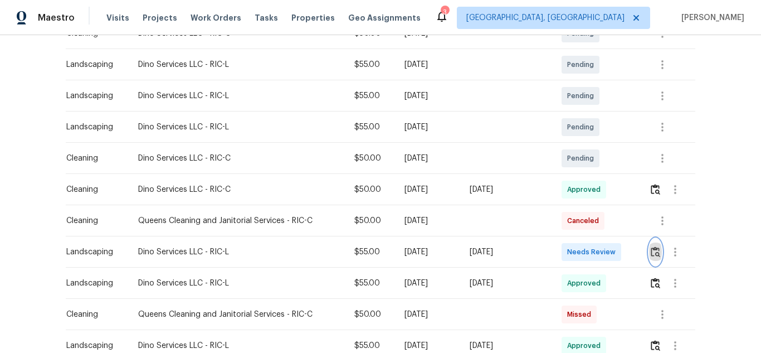
click at [649, 256] on button "button" at bounding box center [655, 251] width 13 height 27
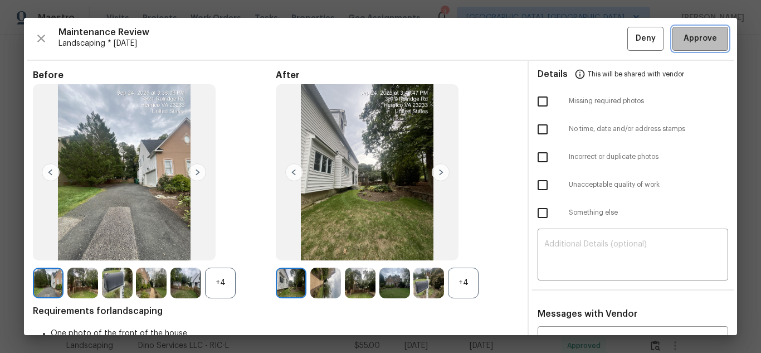
click at [672, 35] on button "Approve" at bounding box center [700, 39] width 56 height 24
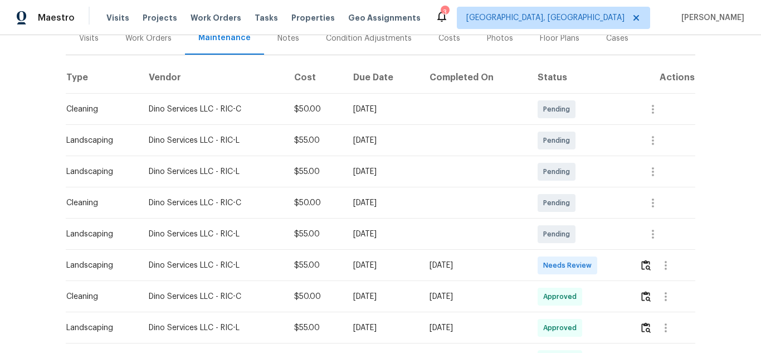
scroll to position [167, 0]
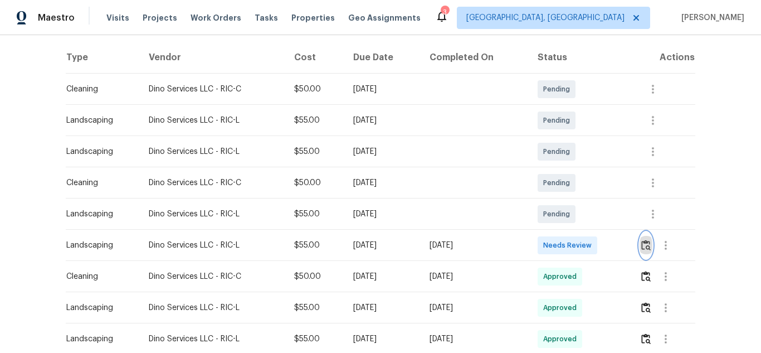
click at [641, 248] on img "button" at bounding box center [645, 245] width 9 height 11
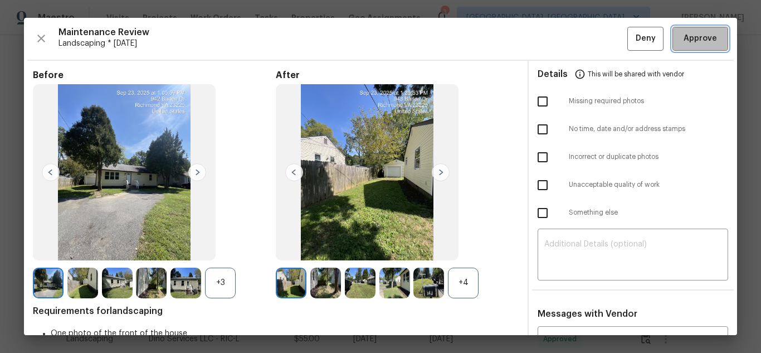
click at [672, 35] on button "Approve" at bounding box center [700, 39] width 56 height 24
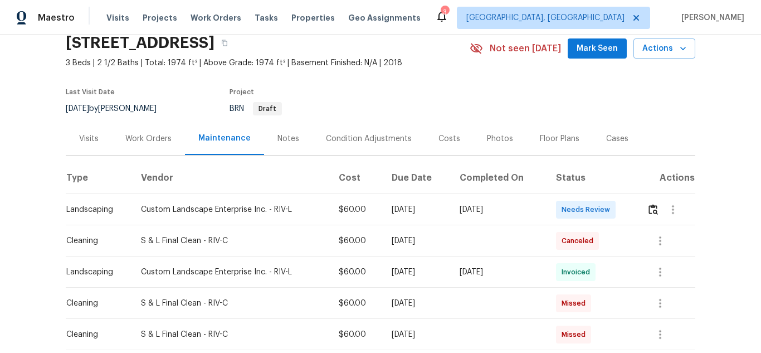
scroll to position [111, 0]
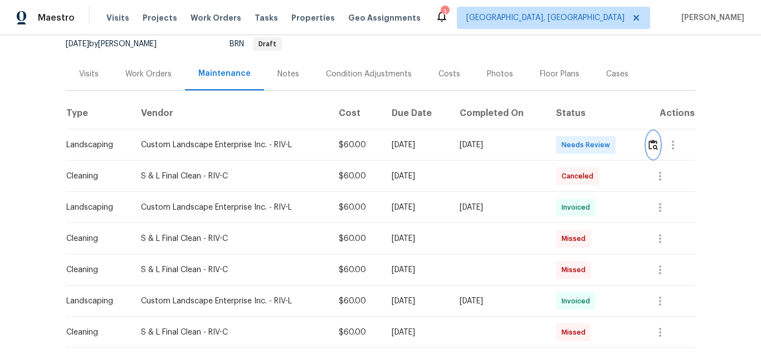
click at [648, 141] on img "button" at bounding box center [652, 144] width 9 height 11
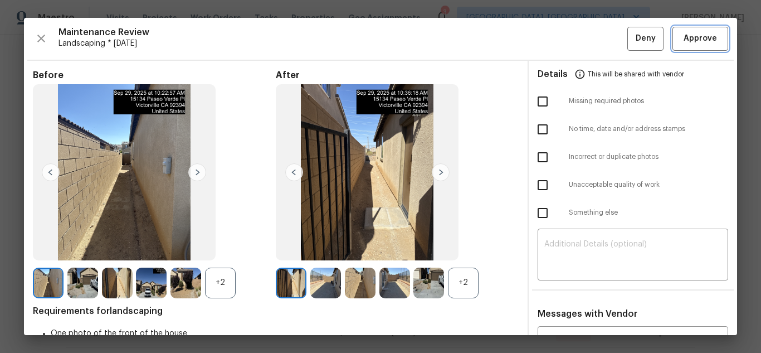
click at [672, 35] on button "Approve" at bounding box center [700, 39] width 56 height 24
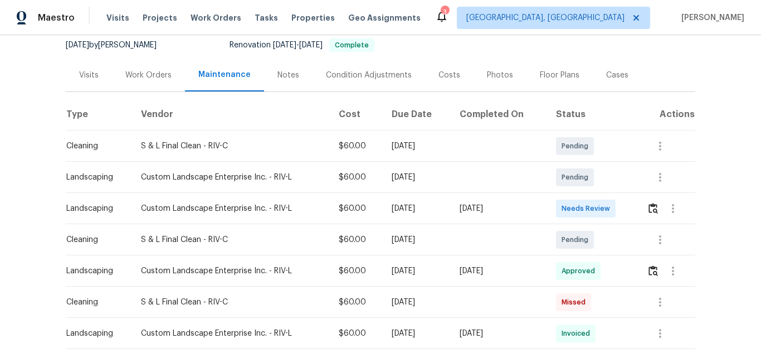
scroll to position [111, 0]
click at [652, 205] on img "button" at bounding box center [652, 207] width 9 height 11
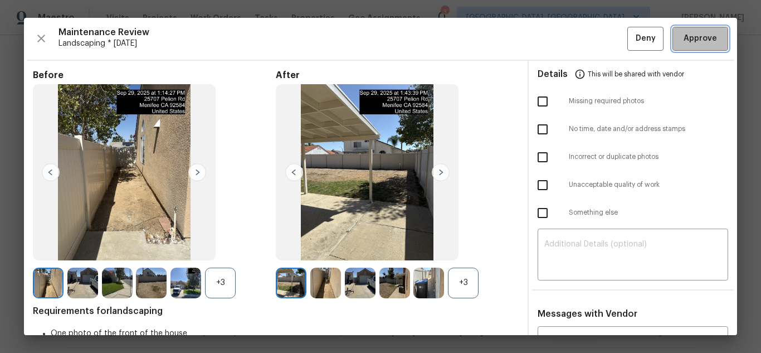
click at [684, 44] on span "Approve" at bounding box center [700, 39] width 33 height 14
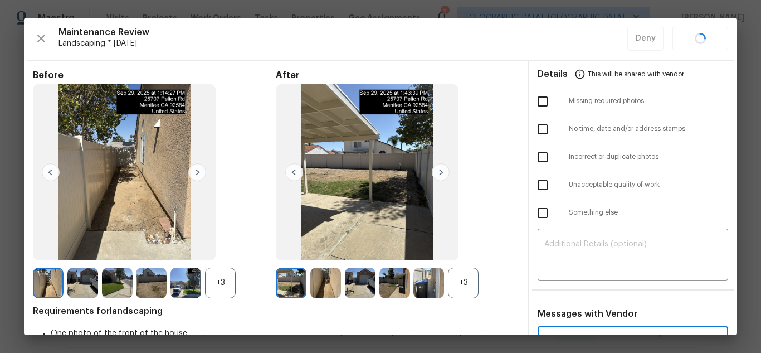
scroll to position [76, 0]
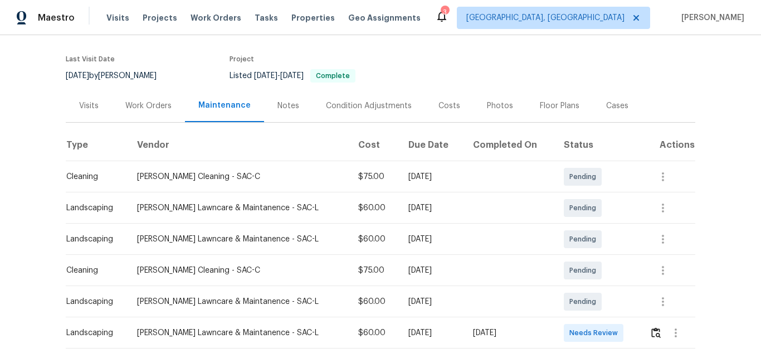
scroll to position [223, 0]
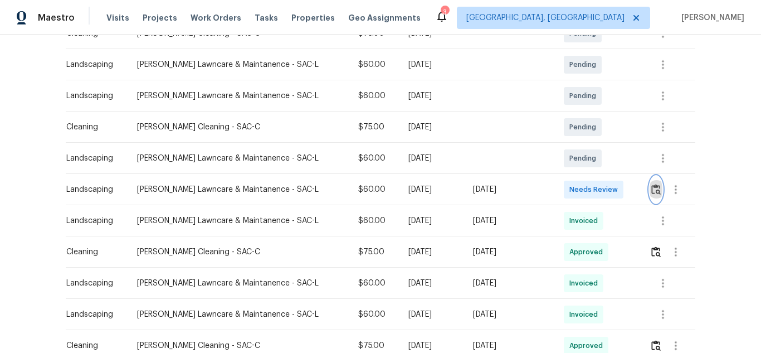
click at [651, 184] on img "button" at bounding box center [655, 189] width 9 height 11
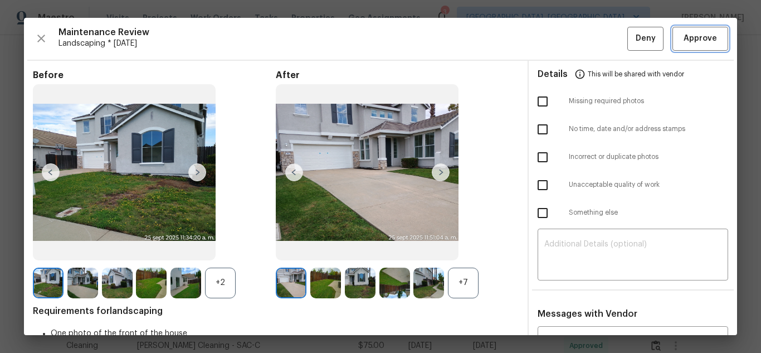
click at [695, 43] on span "Approve" at bounding box center [700, 39] width 33 height 14
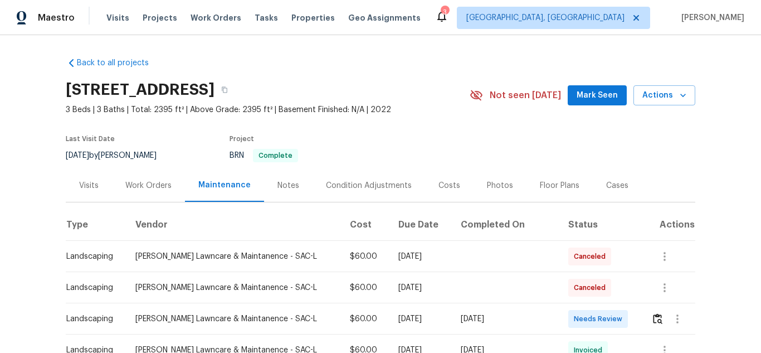
scroll to position [223, 0]
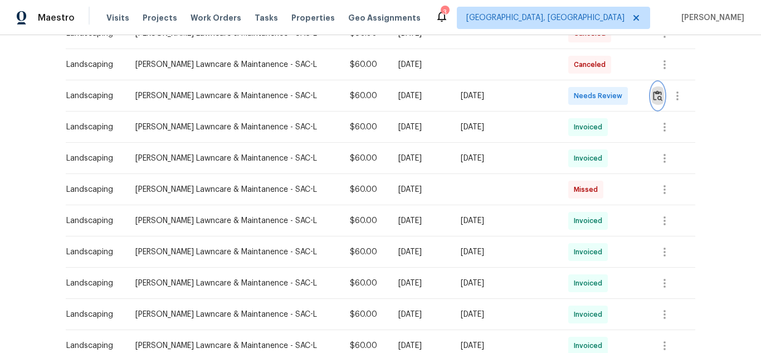
click at [651, 97] on button "button" at bounding box center [657, 95] width 13 height 27
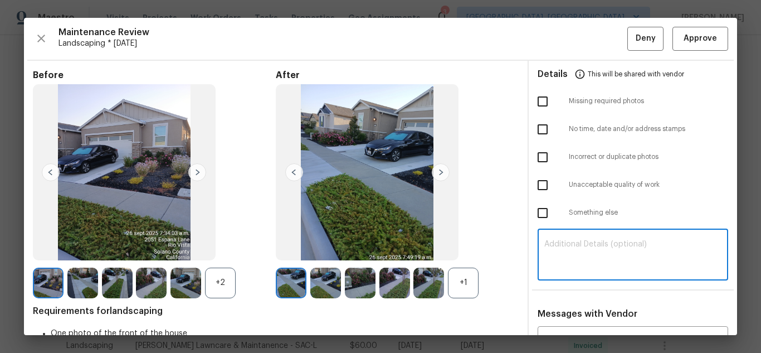
click at [582, 247] on textarea at bounding box center [632, 255] width 177 height 31
paste textarea "Maintenance Audit Team: Hello! Unfortunately, this Landscaping visit completed …"
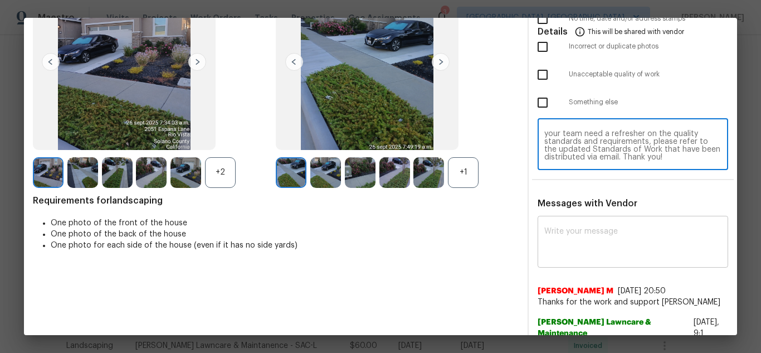
scroll to position [111, 0]
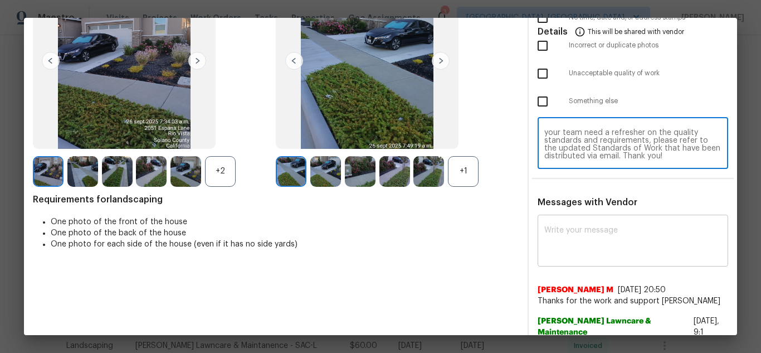
type textarea "Maintenance Audit Team: Hello! Unfortunately, this Landscaping visit completed …"
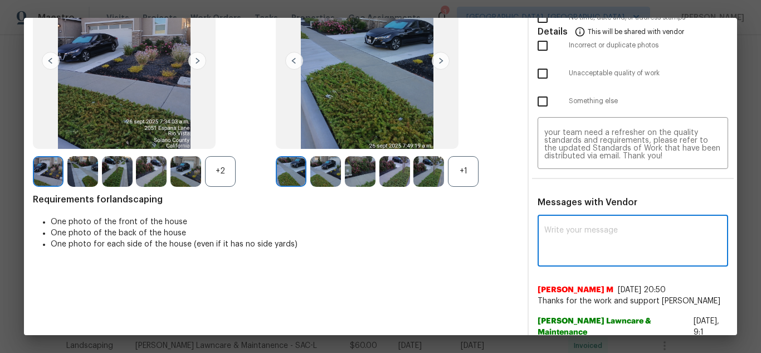
click at [586, 231] on textarea at bounding box center [632, 241] width 177 height 31
paste textarea "Maintenance Audit Team: Hello! Unfortunately, this Landscaping visit completed …"
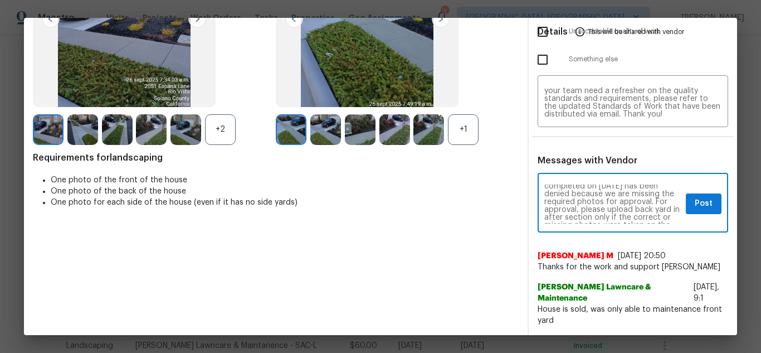
scroll to position [22, 0]
type textarea "Maintenance Audit Team: Hello! Unfortunately, this Landscaping visit completed …"
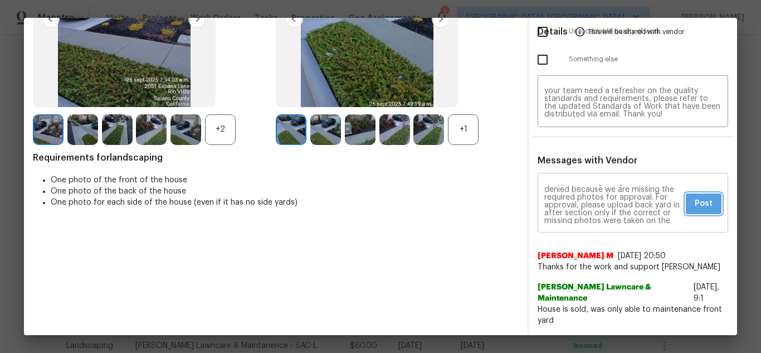
click at [701, 200] on span "Post" at bounding box center [704, 204] width 18 height 14
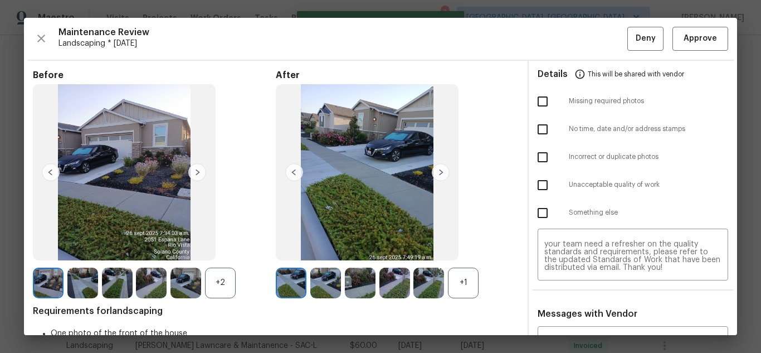
scroll to position [0, 0]
click at [544, 99] on input "checkbox" at bounding box center [542, 101] width 23 height 23
checkbox input "true"
click at [627, 48] on button "Deny" at bounding box center [645, 39] width 36 height 24
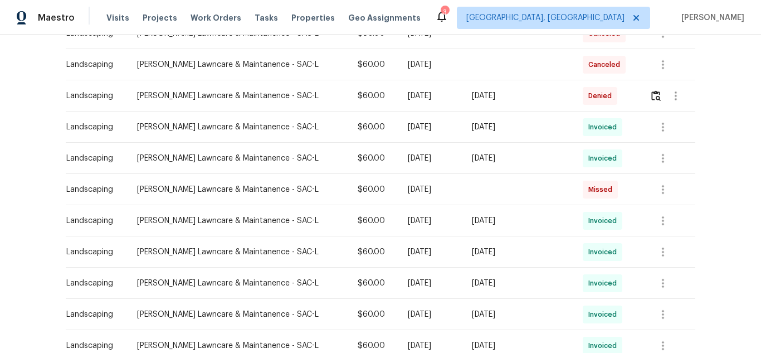
click at [695, 43] on div "Back to all projects 2066 Espana Ln, Rio Vista, CA 94571 3 Beds | 3 Baths | Tot…" at bounding box center [380, 194] width 761 height 318
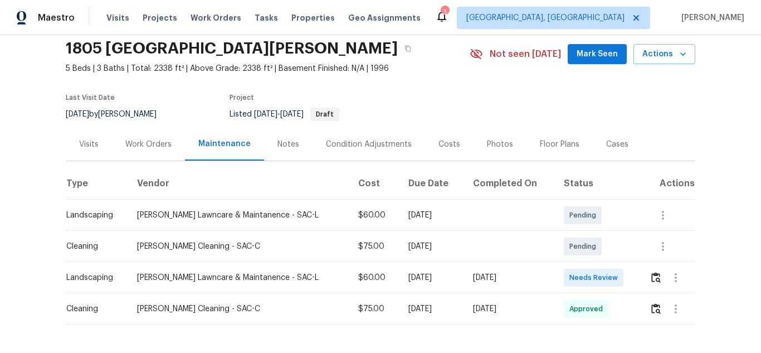
scroll to position [88, 0]
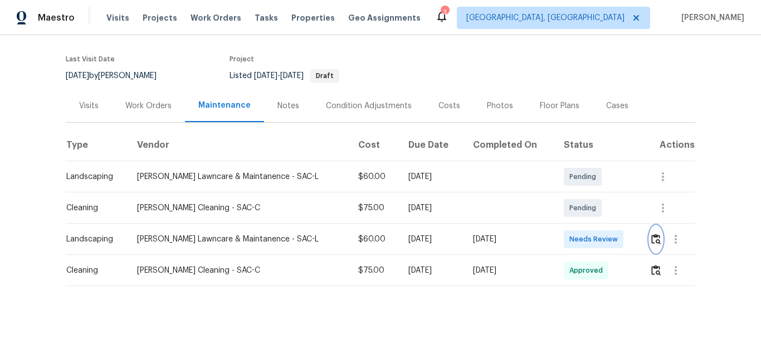
click at [652, 233] on img "button" at bounding box center [655, 238] width 9 height 11
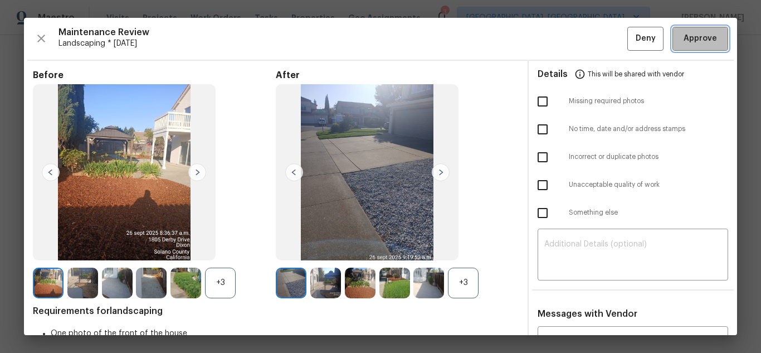
click at [695, 43] on span "Approve" at bounding box center [700, 39] width 33 height 14
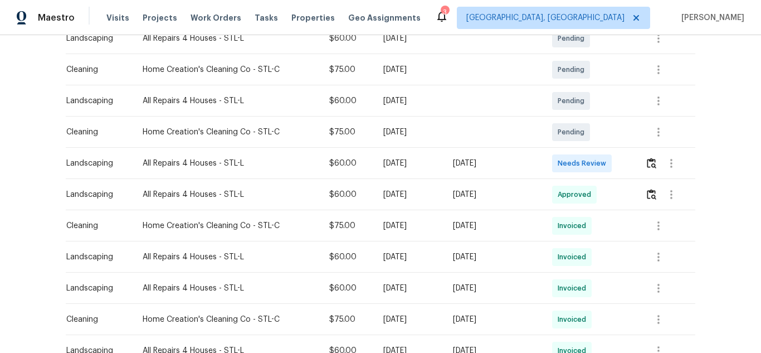
scroll to position [223, 0]
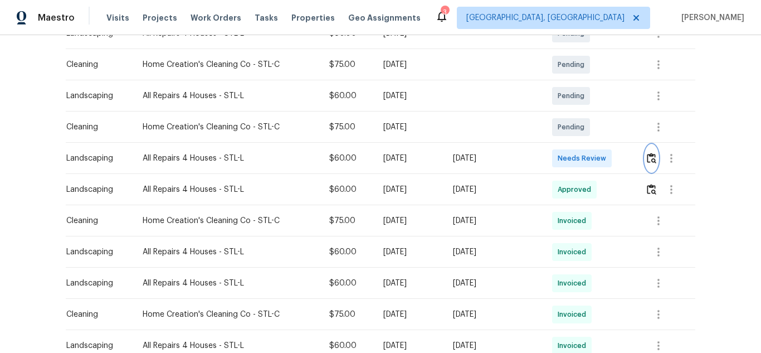
click at [647, 156] on img "button" at bounding box center [651, 158] width 9 height 11
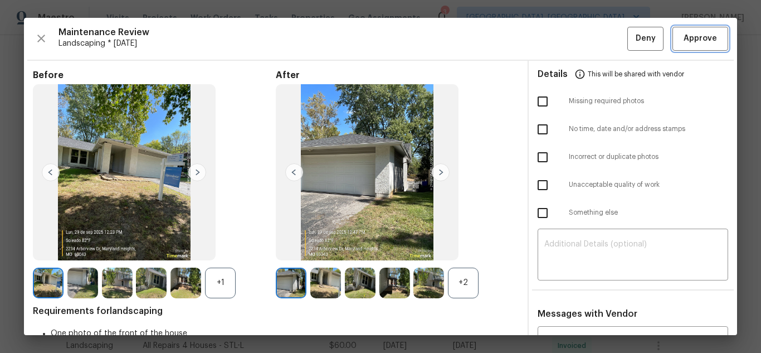
click at [695, 43] on span "Approve" at bounding box center [700, 39] width 33 height 14
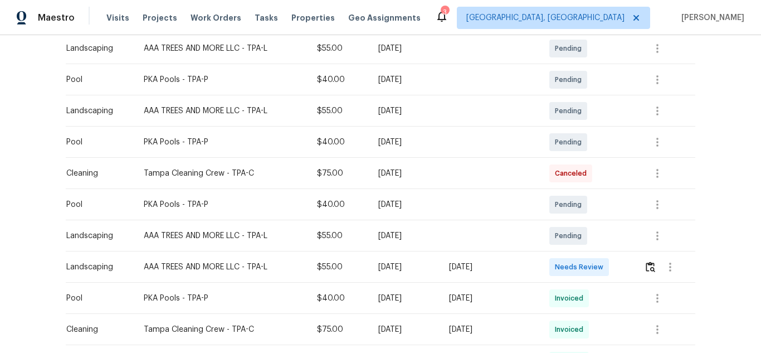
scroll to position [279, 0]
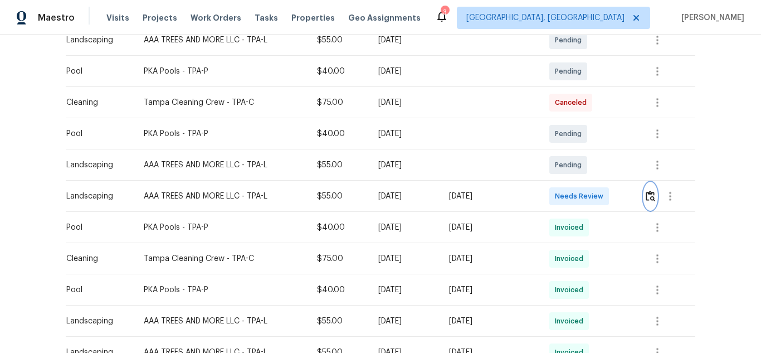
click at [651, 192] on img "button" at bounding box center [650, 196] width 9 height 11
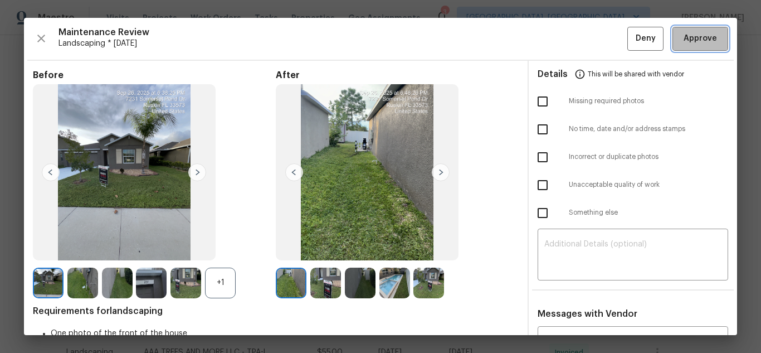
click at [695, 43] on span "Approve" at bounding box center [700, 39] width 33 height 14
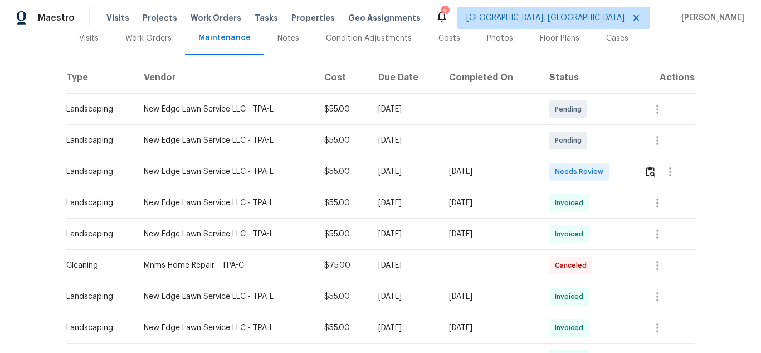
scroll to position [167, 0]
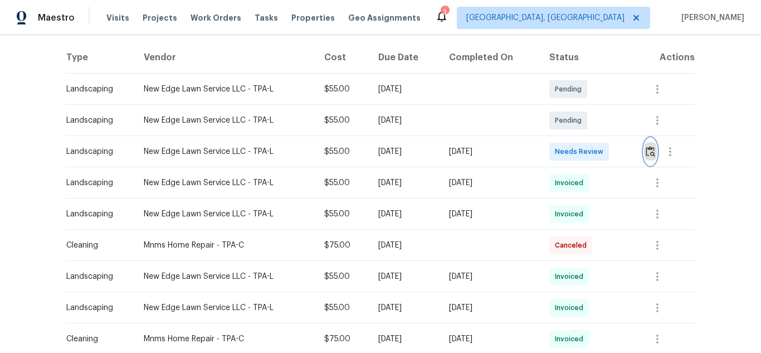
click at [646, 157] on img "button" at bounding box center [650, 151] width 9 height 11
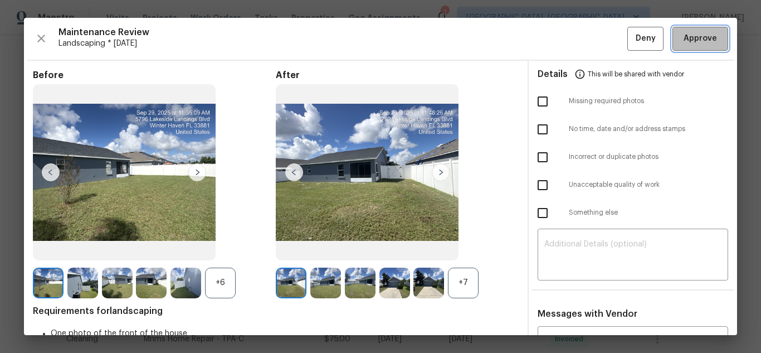
click at [695, 43] on span "Approve" at bounding box center [700, 39] width 33 height 14
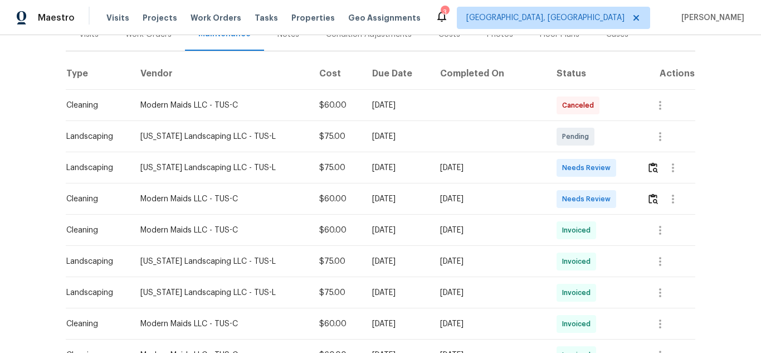
scroll to position [167, 0]
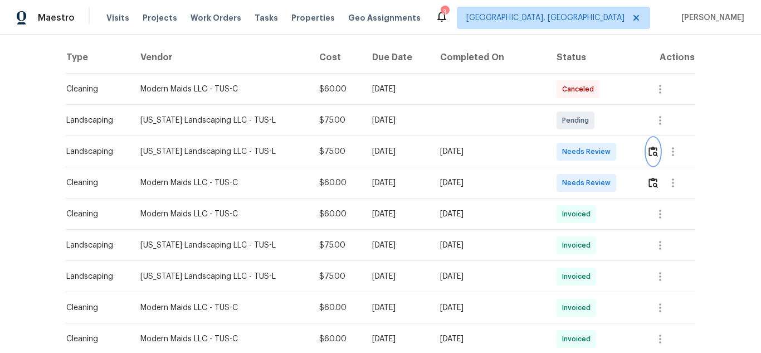
click at [648, 153] on img "button" at bounding box center [652, 151] width 9 height 11
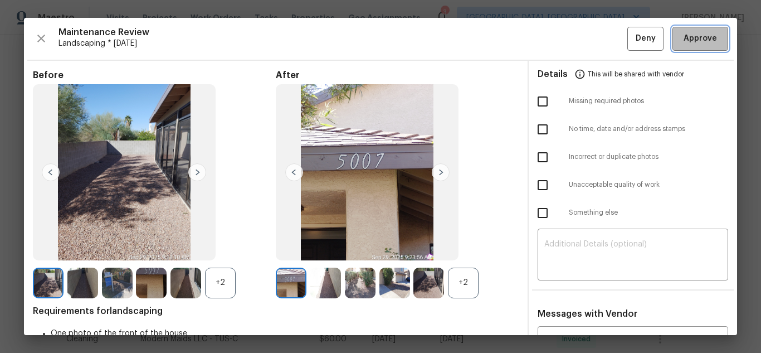
click at [695, 43] on span "Approve" at bounding box center [700, 39] width 33 height 14
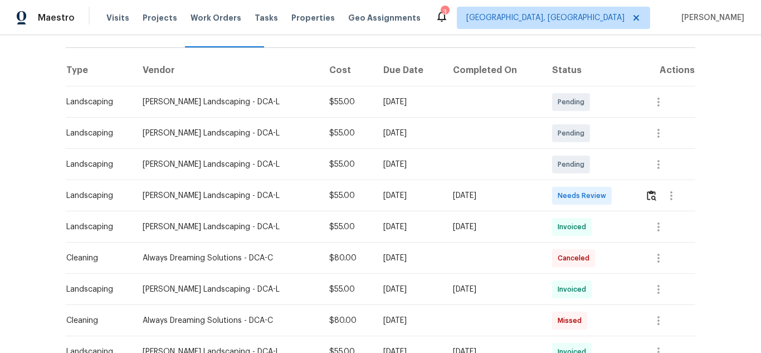
scroll to position [167, 0]
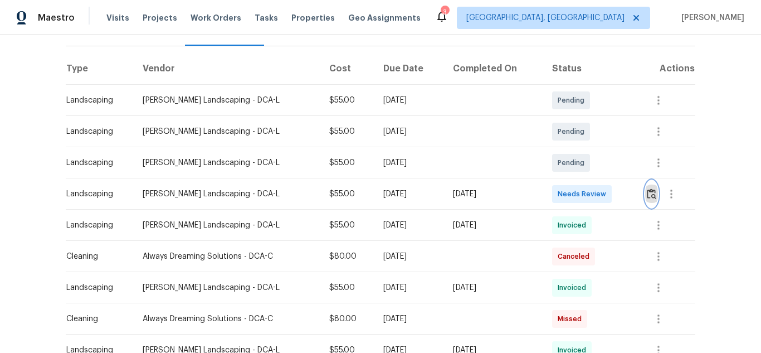
click at [650, 188] on img "button" at bounding box center [651, 193] width 9 height 11
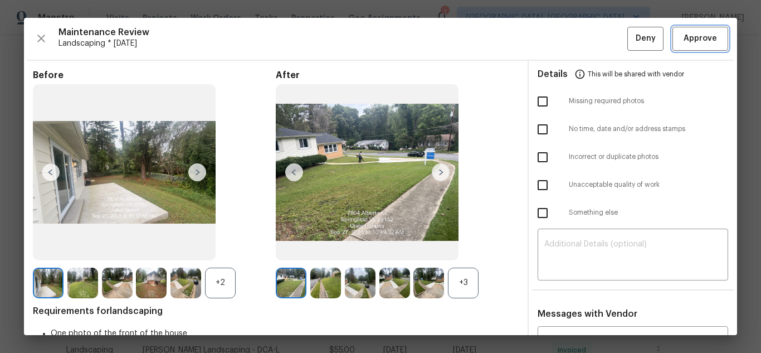
click at [695, 43] on span "Approve" at bounding box center [700, 39] width 33 height 14
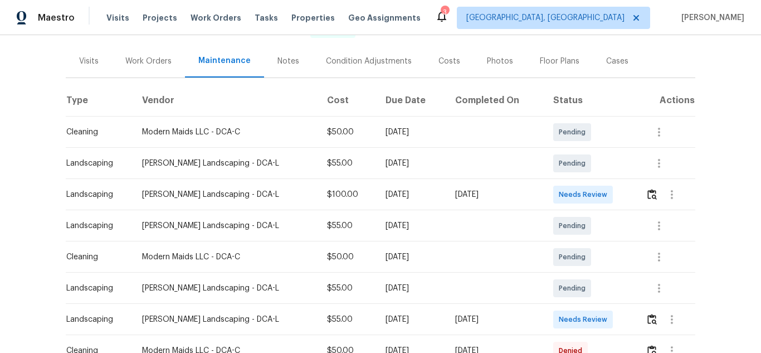
scroll to position [223, 0]
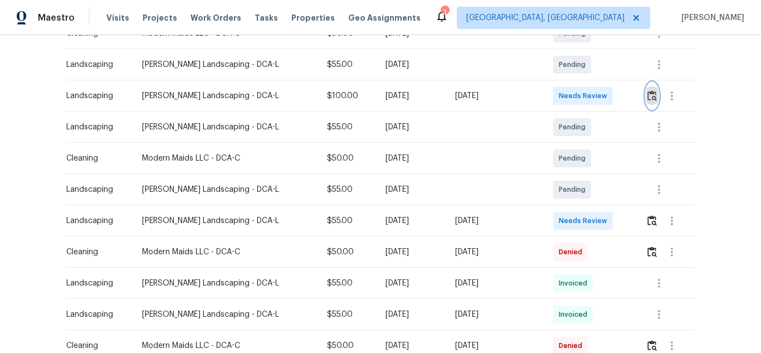
click at [647, 99] on img "button" at bounding box center [651, 95] width 9 height 11
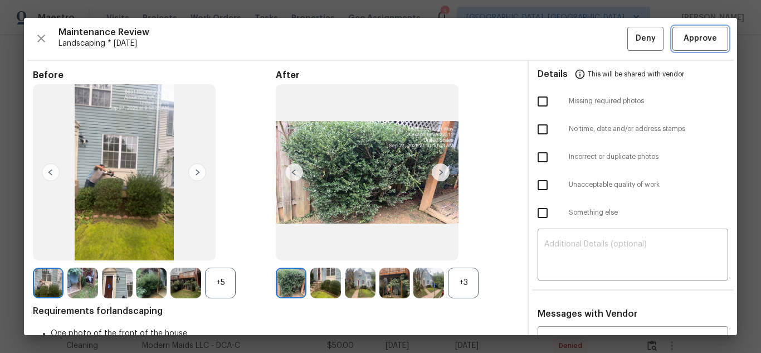
click at [695, 43] on span "Approve" at bounding box center [700, 39] width 33 height 14
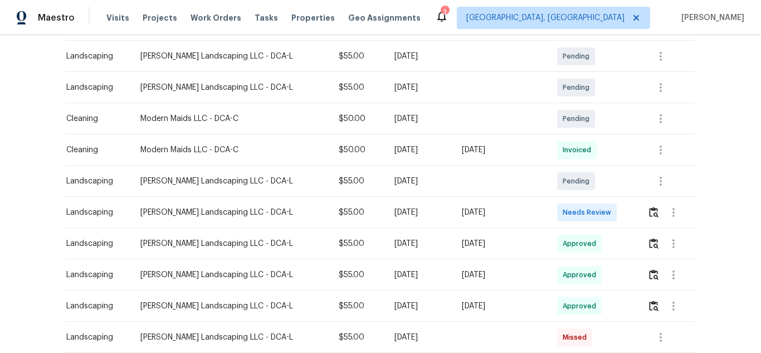
scroll to position [223, 0]
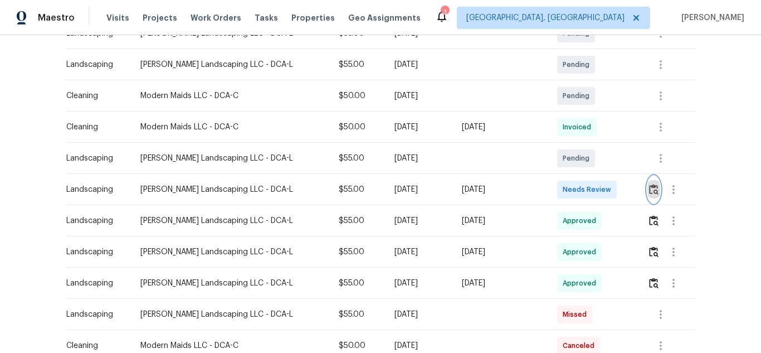
click at [649, 194] on img "button" at bounding box center [653, 189] width 9 height 11
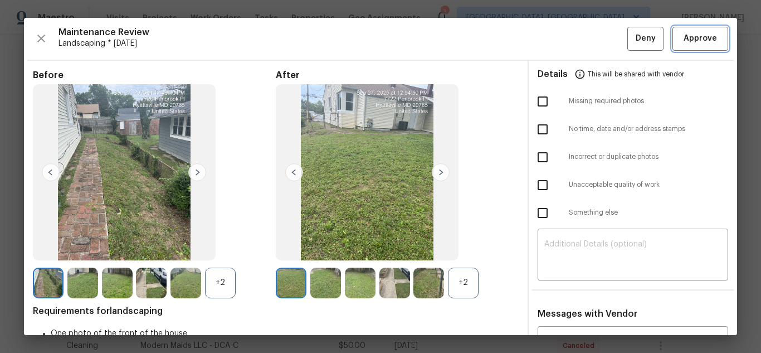
click at [695, 43] on span "Approve" at bounding box center [700, 39] width 33 height 14
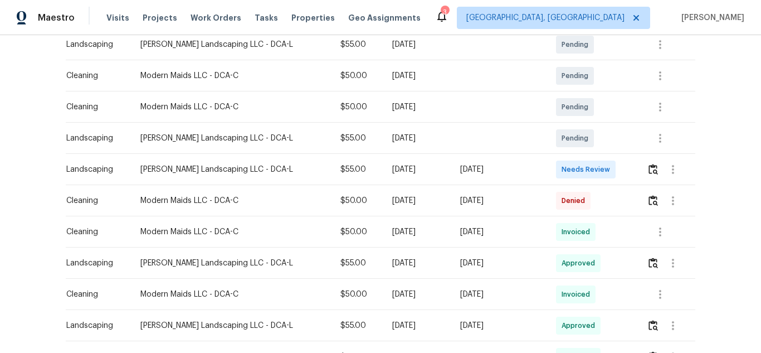
scroll to position [279, 0]
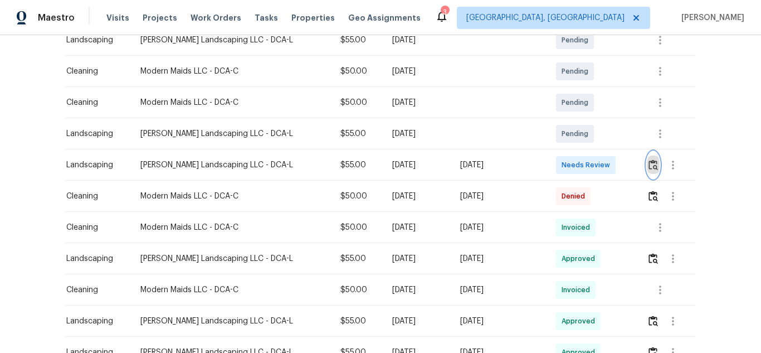
click at [648, 164] on img "button" at bounding box center [652, 164] width 9 height 11
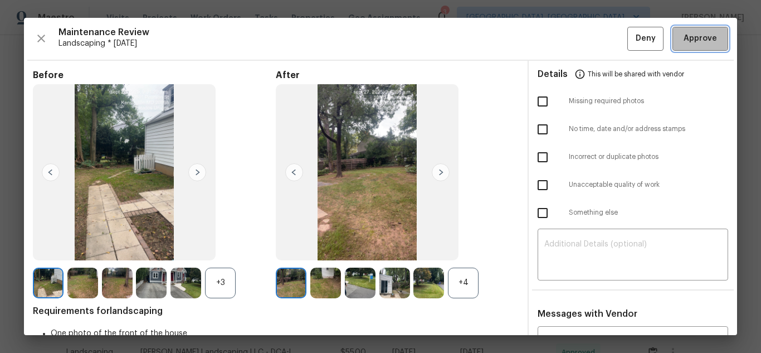
click at [695, 43] on span "Approve" at bounding box center [700, 39] width 33 height 14
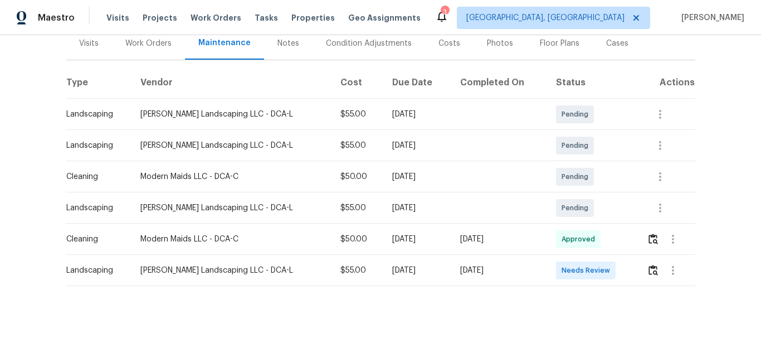
scroll to position [150, 0]
click at [648, 265] on img "button" at bounding box center [652, 270] width 9 height 11
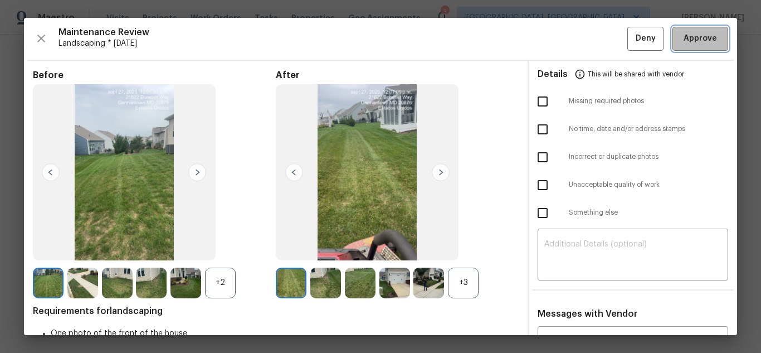
click at [699, 44] on span "Approve" at bounding box center [700, 39] width 33 height 14
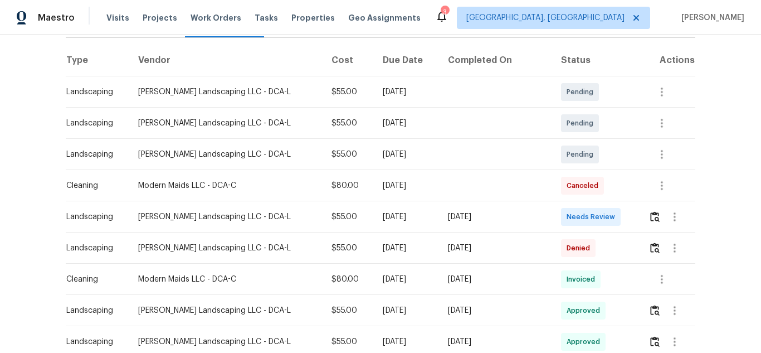
scroll to position [223, 0]
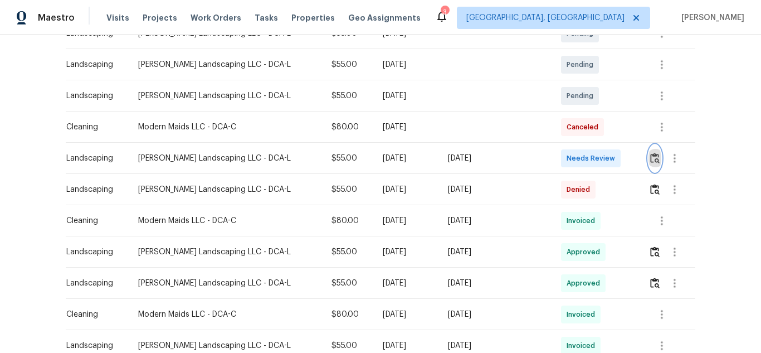
click at [650, 162] on img "button" at bounding box center [654, 158] width 9 height 11
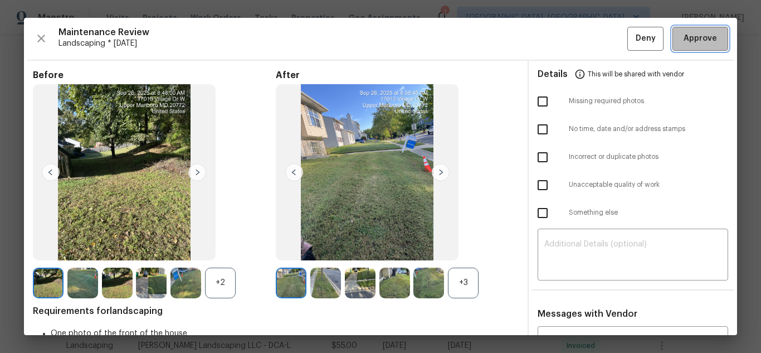
click at [699, 44] on span "Approve" at bounding box center [700, 39] width 33 height 14
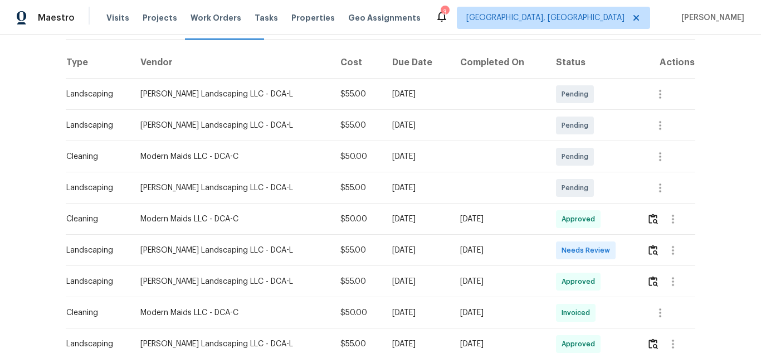
scroll to position [167, 0]
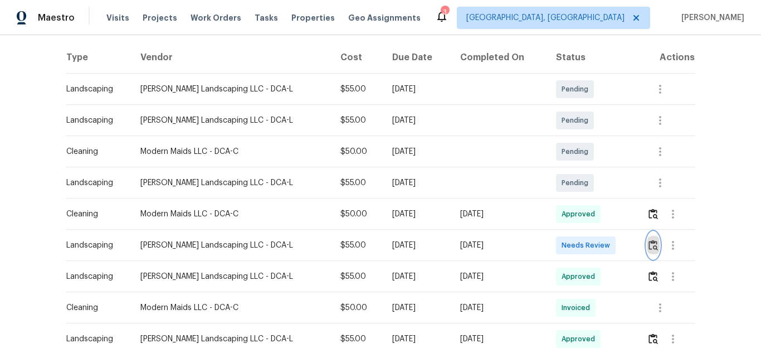
click at [648, 243] on img "button" at bounding box center [652, 245] width 9 height 11
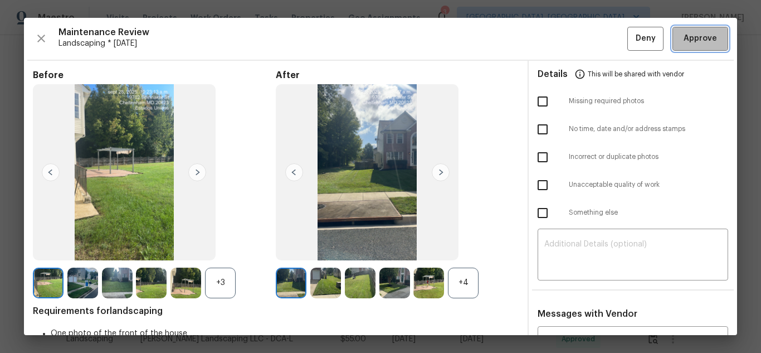
click at [699, 44] on span "Approve" at bounding box center [700, 39] width 33 height 14
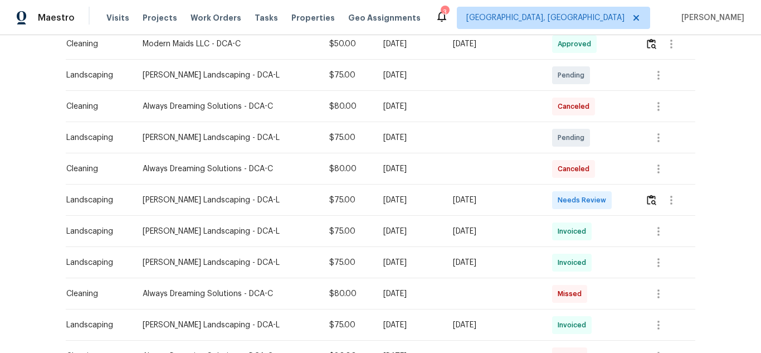
scroll to position [279, 0]
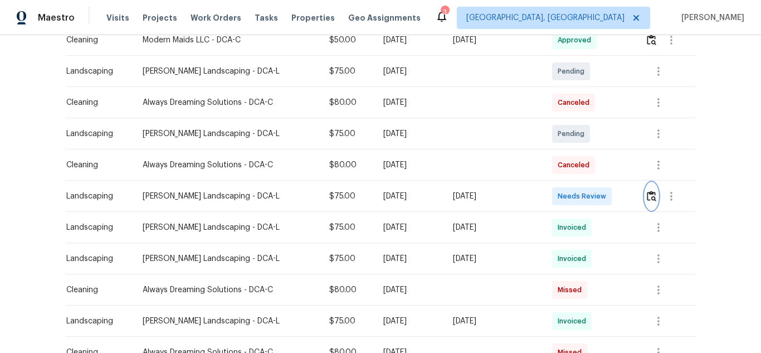
click at [652, 198] on img "button" at bounding box center [651, 196] width 9 height 11
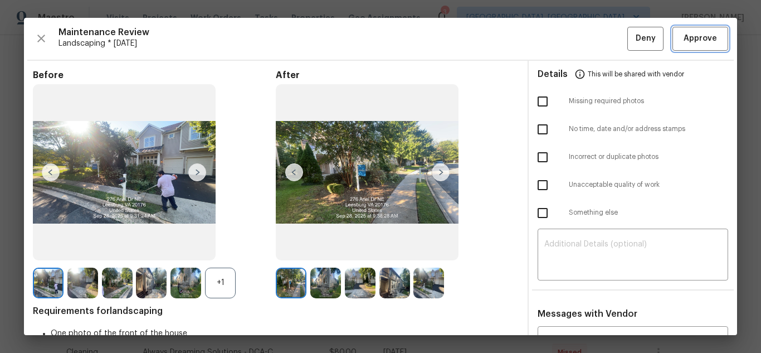
click at [699, 44] on span "Approve" at bounding box center [700, 39] width 33 height 14
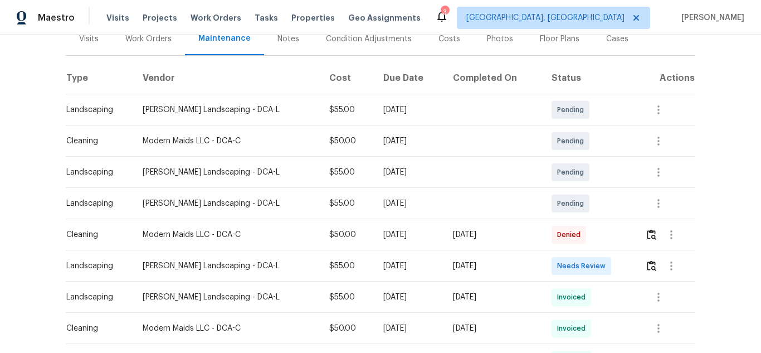
scroll to position [167, 0]
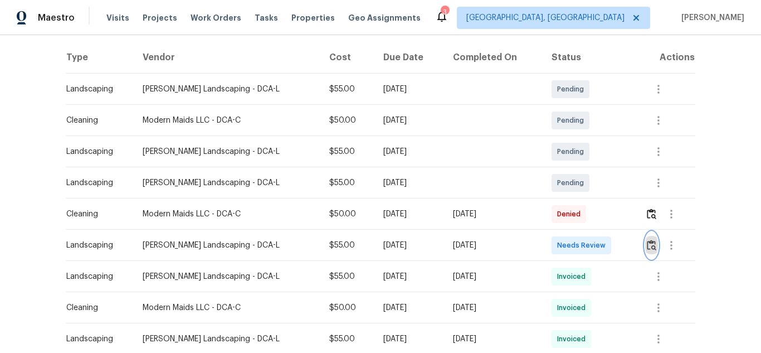
click at [648, 244] on img "button" at bounding box center [651, 245] width 9 height 11
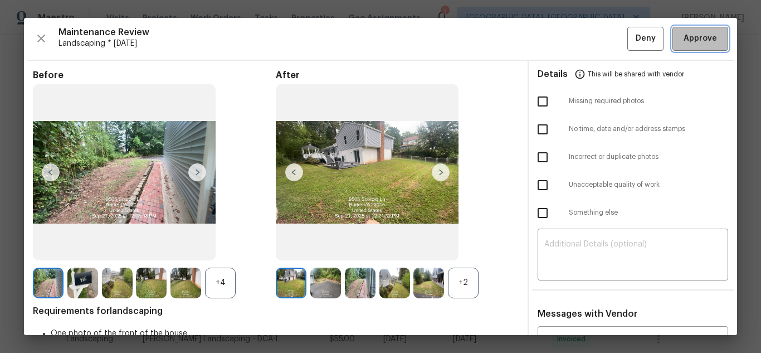
click at [699, 44] on span "Approve" at bounding box center [700, 39] width 33 height 14
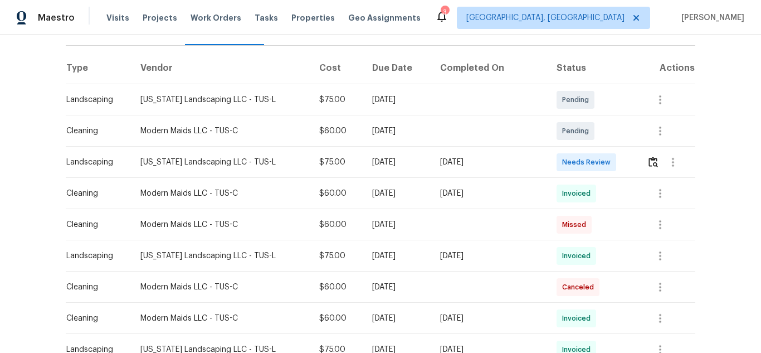
scroll to position [167, 0]
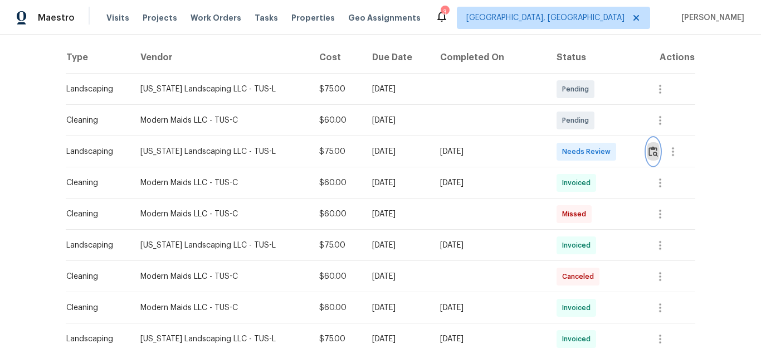
click at [648, 158] on button "button" at bounding box center [653, 151] width 13 height 27
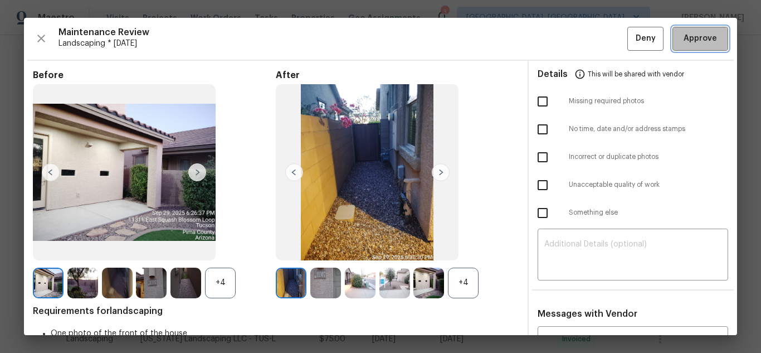
click at [704, 45] on span "Approve" at bounding box center [700, 39] width 33 height 14
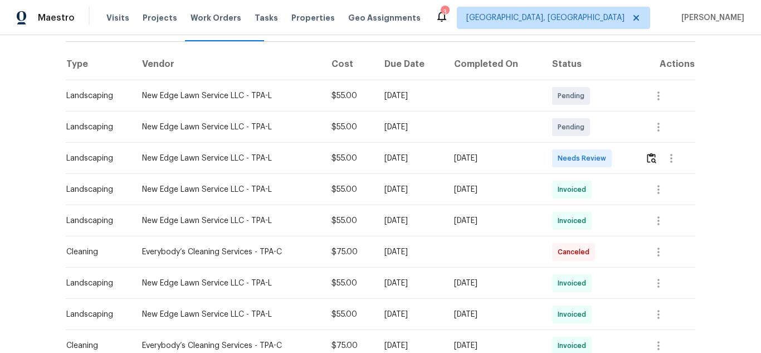
scroll to position [167, 0]
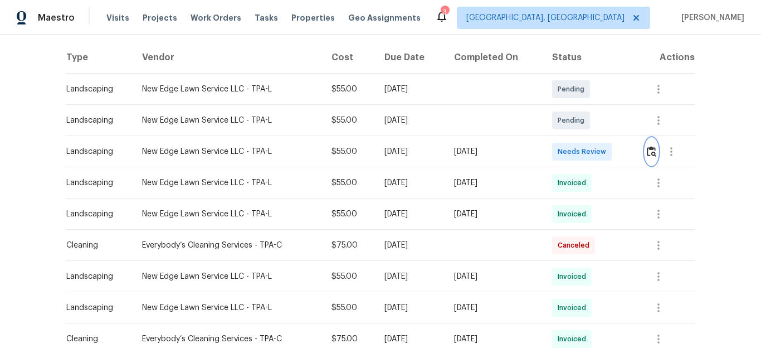
click at [648, 152] on img "button" at bounding box center [651, 151] width 9 height 11
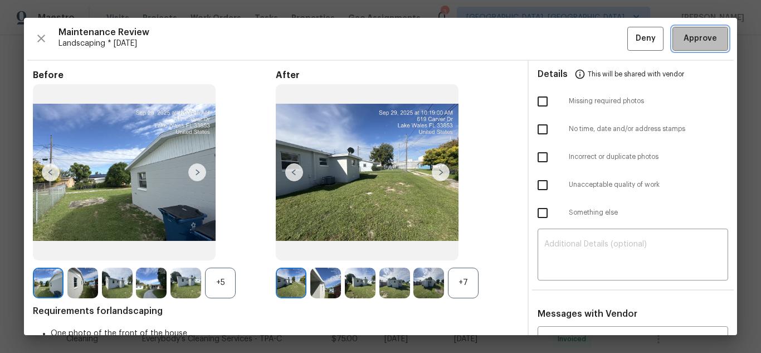
click at [705, 45] on span "Approve" at bounding box center [700, 39] width 33 height 14
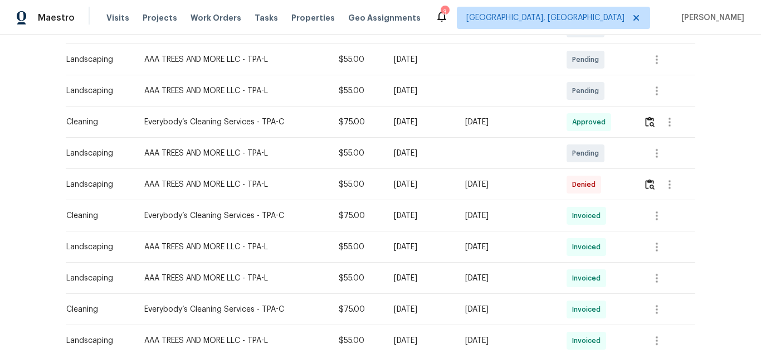
scroll to position [279, 0]
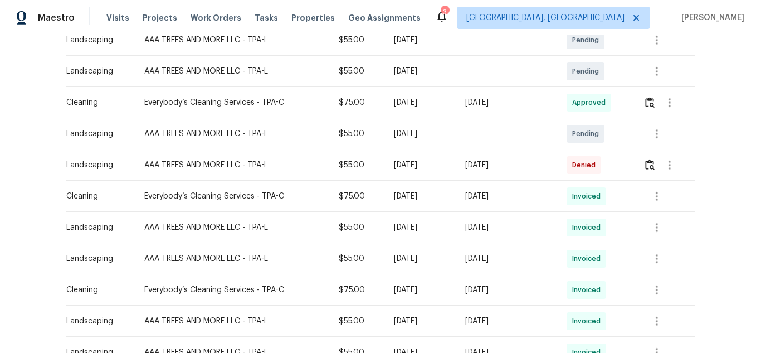
click at [695, 43] on div "Back to all projects [STREET_ADDRESS][PERSON_NAME] 4 Beds | 4 Baths | Total: 25…" at bounding box center [380, 194] width 761 height 318
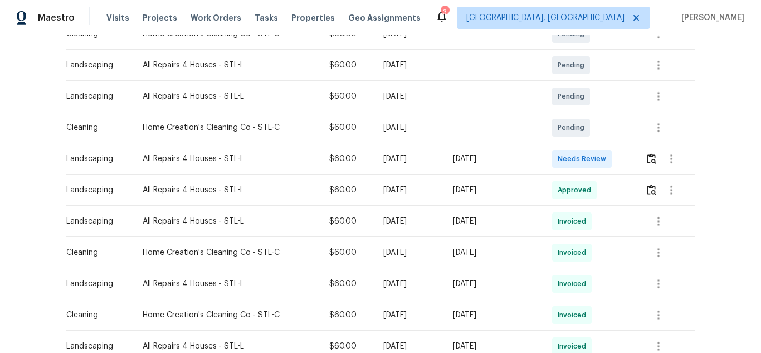
scroll to position [223, 0]
click at [647, 160] on img "button" at bounding box center [651, 158] width 9 height 11
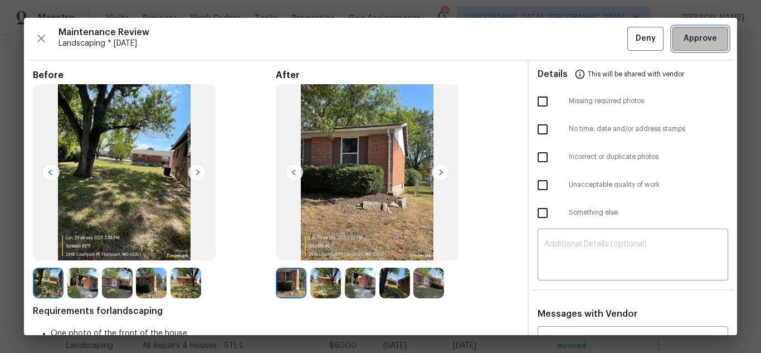
click at [695, 43] on span "Approve" at bounding box center [700, 39] width 33 height 14
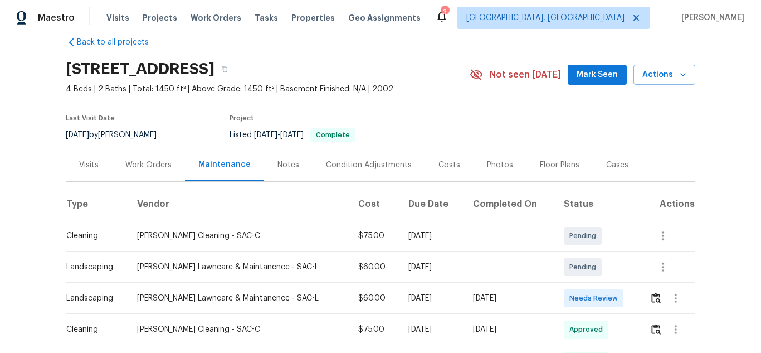
scroll to position [111, 0]
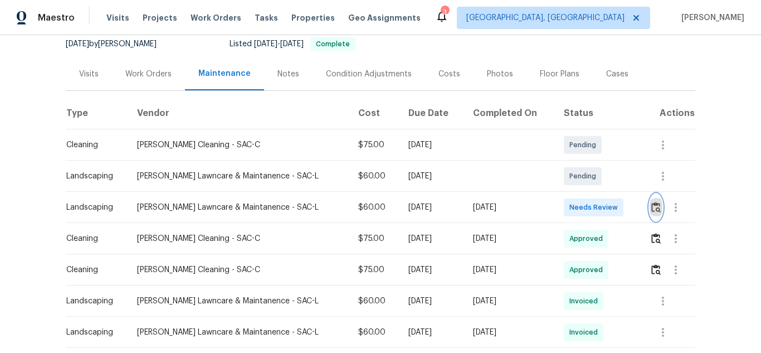
click at [651, 209] on img "button" at bounding box center [655, 207] width 9 height 11
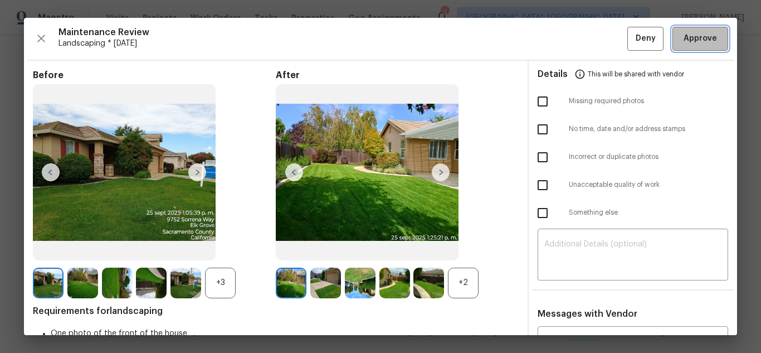
click at [698, 31] on button "Approve" at bounding box center [700, 39] width 56 height 24
